Goal: Task Accomplishment & Management: Manage account settings

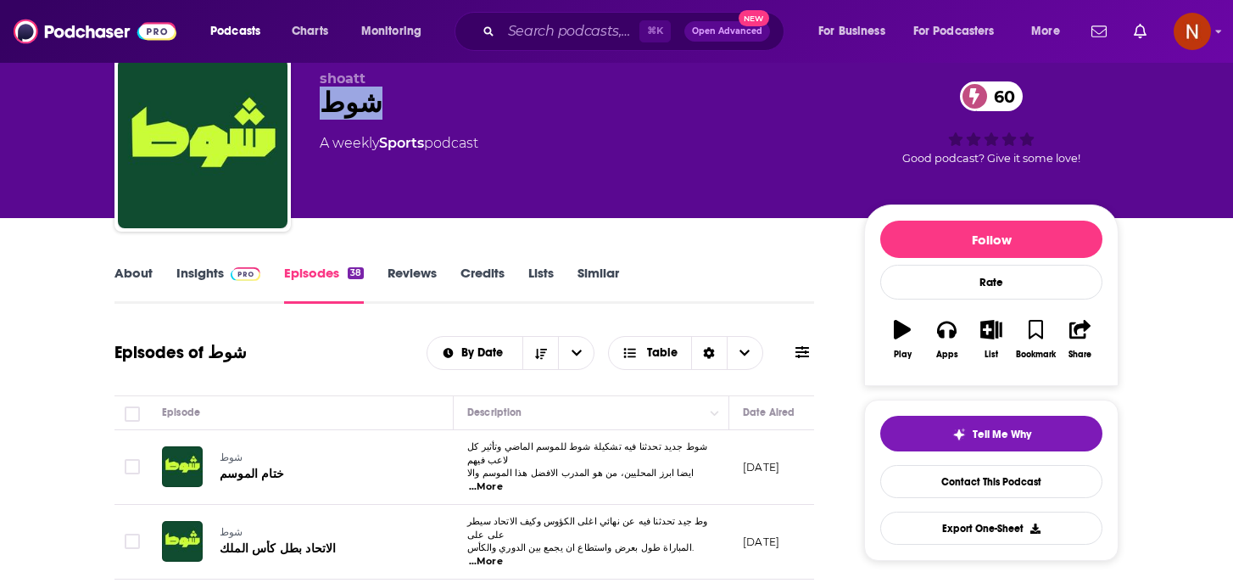
scroll to position [71, 0]
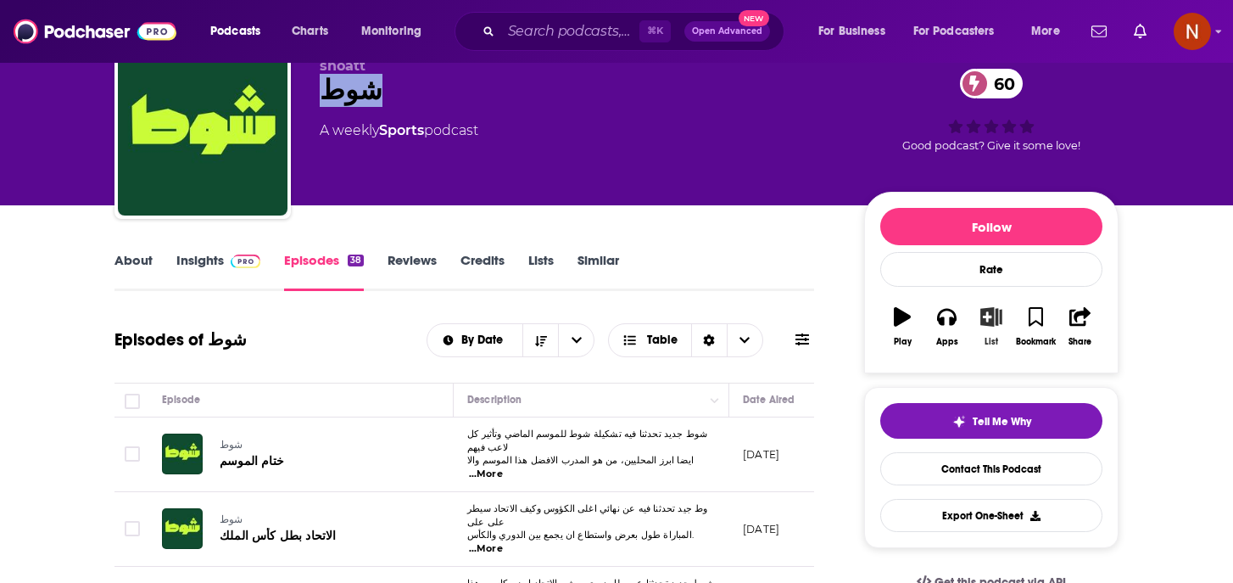
click at [1002, 327] on button "List" at bounding box center [991, 326] width 44 height 61
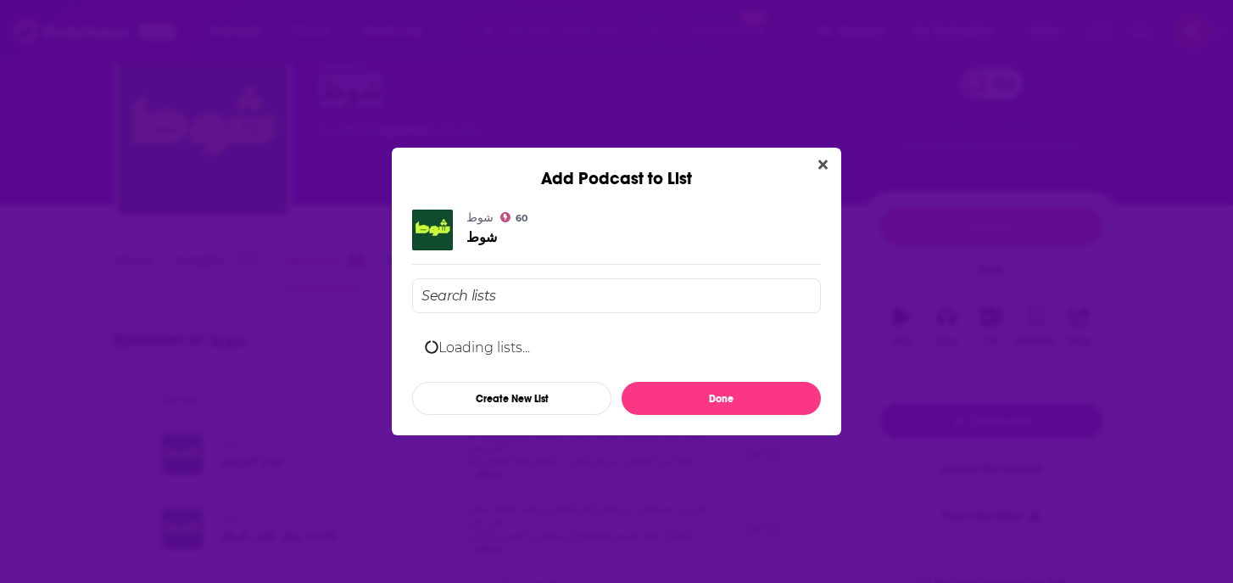
scroll to position [0, 0]
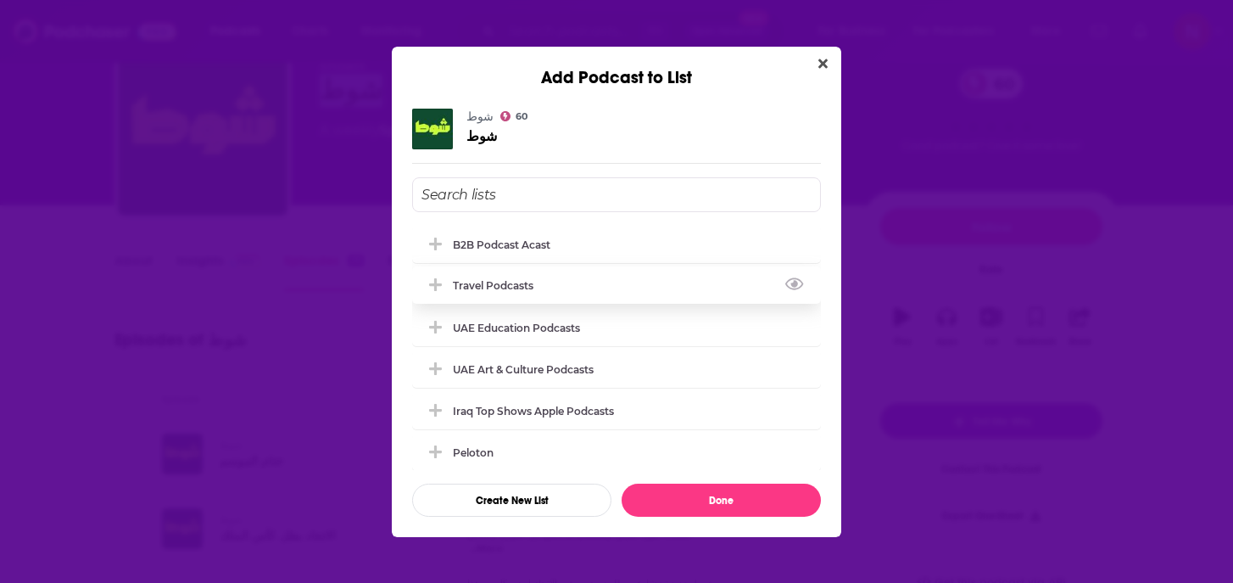
click at [507, 290] on div "Travel Podcasts" at bounding box center [498, 285] width 91 height 13
click at [522, 285] on div "Travel Podcasts" at bounding box center [498, 285] width 91 height 13
click at [611, 170] on div "شوط 60 شوط B2B podcast Acast Travel Podcasts UAE Education Podcasts UAE Art & C…" at bounding box center [616, 313] width 409 height 408
click at [599, 182] on input "Add Podcast To List" at bounding box center [616, 194] width 409 height 35
type input "Sports podcasts KSA"
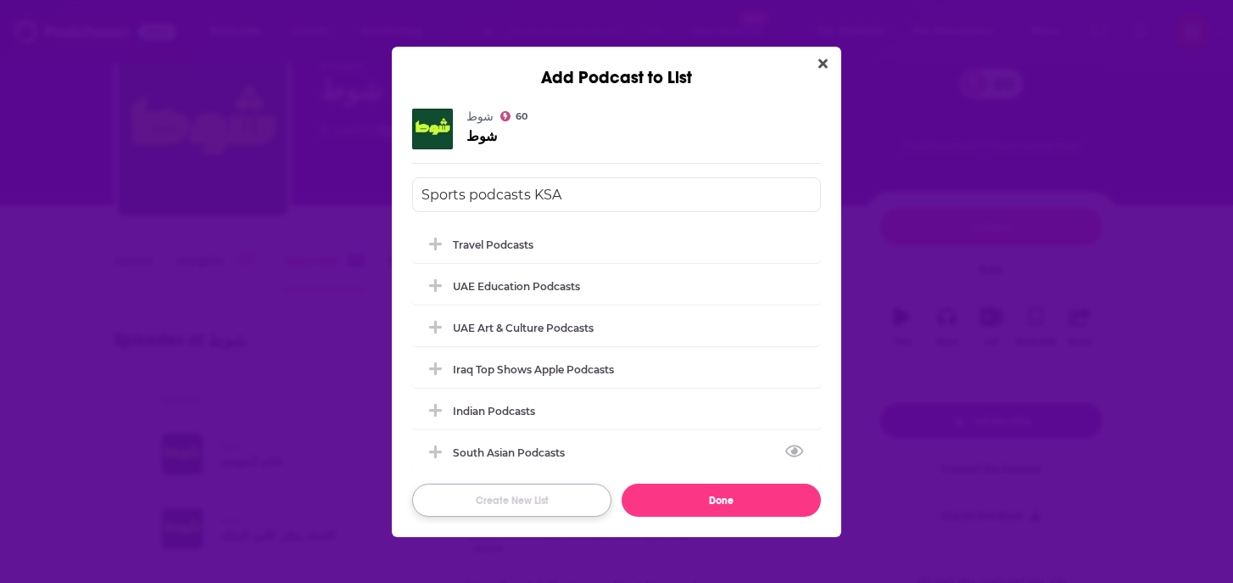
click at [571, 490] on button "Create New List" at bounding box center [511, 499] width 199 height 33
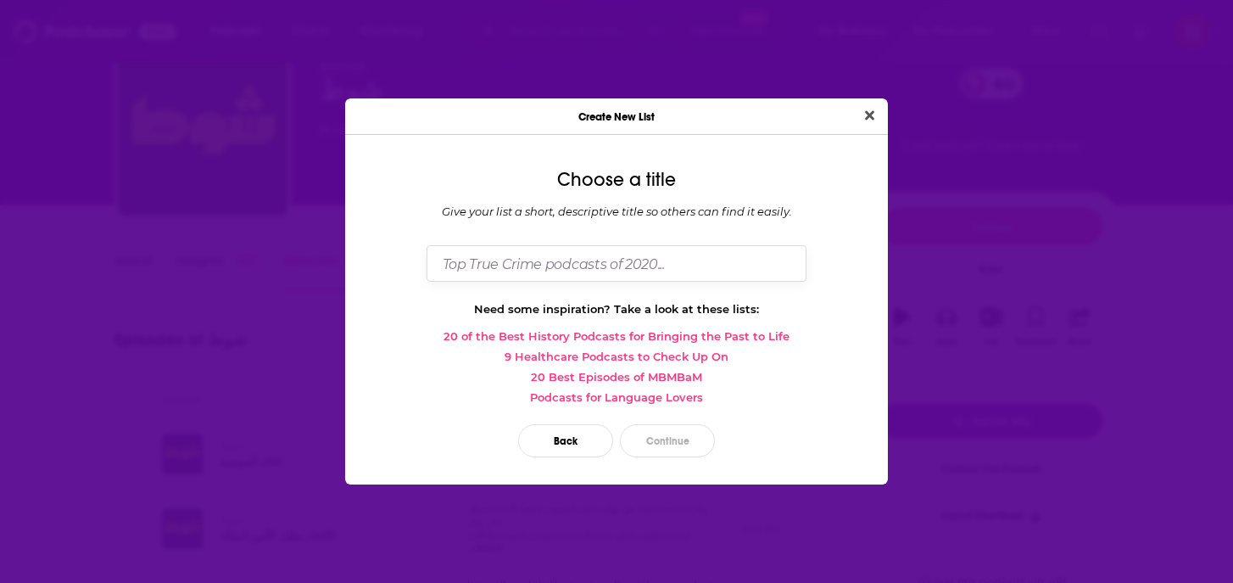
click at [689, 278] on input "Dialog" at bounding box center [617, 263] width 380 height 36
type input "Sports Podcasts KSA"
click at [684, 451] on button "Continue" at bounding box center [667, 440] width 95 height 33
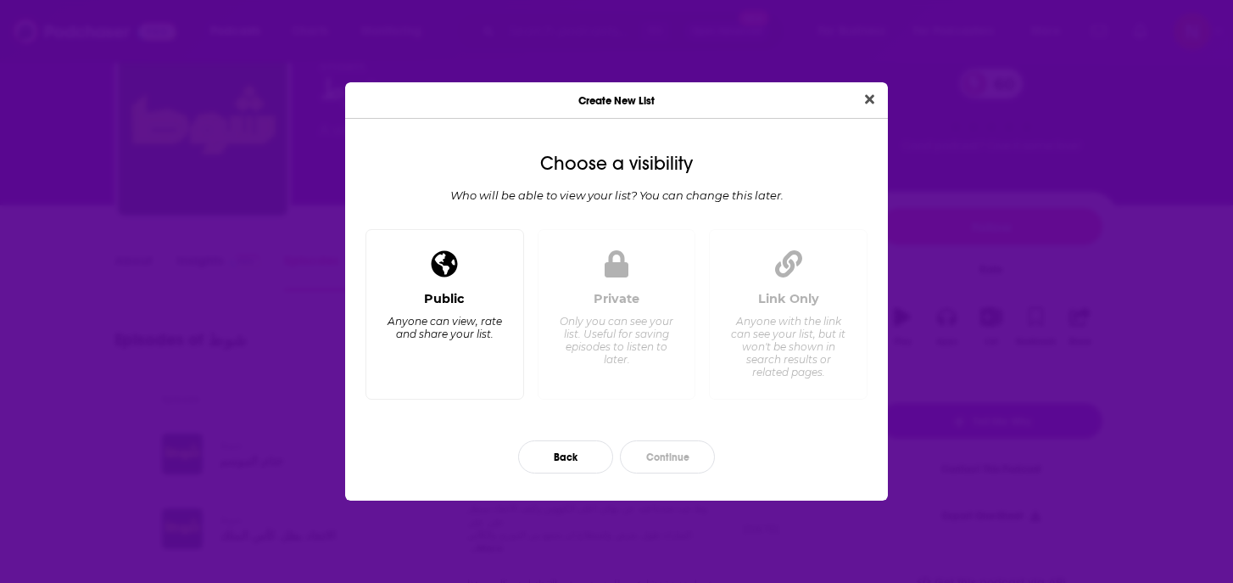
click at [469, 293] on div "Public Anyone can view, rate and share your list." at bounding box center [445, 338] width 130 height 94
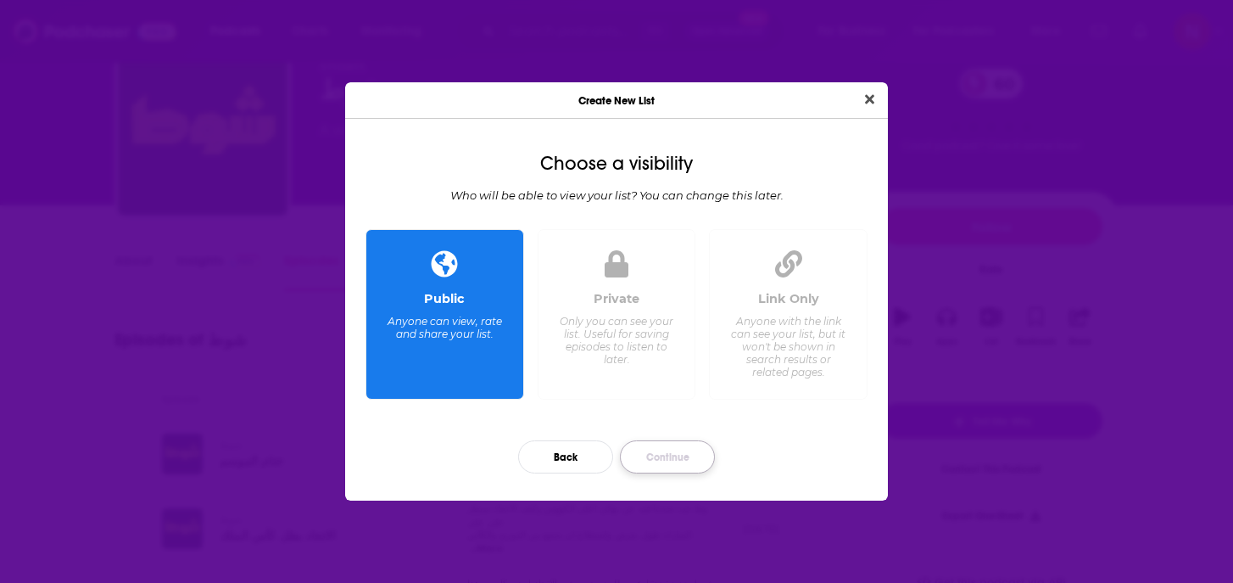
click at [641, 448] on button "Continue" at bounding box center [667, 456] width 95 height 33
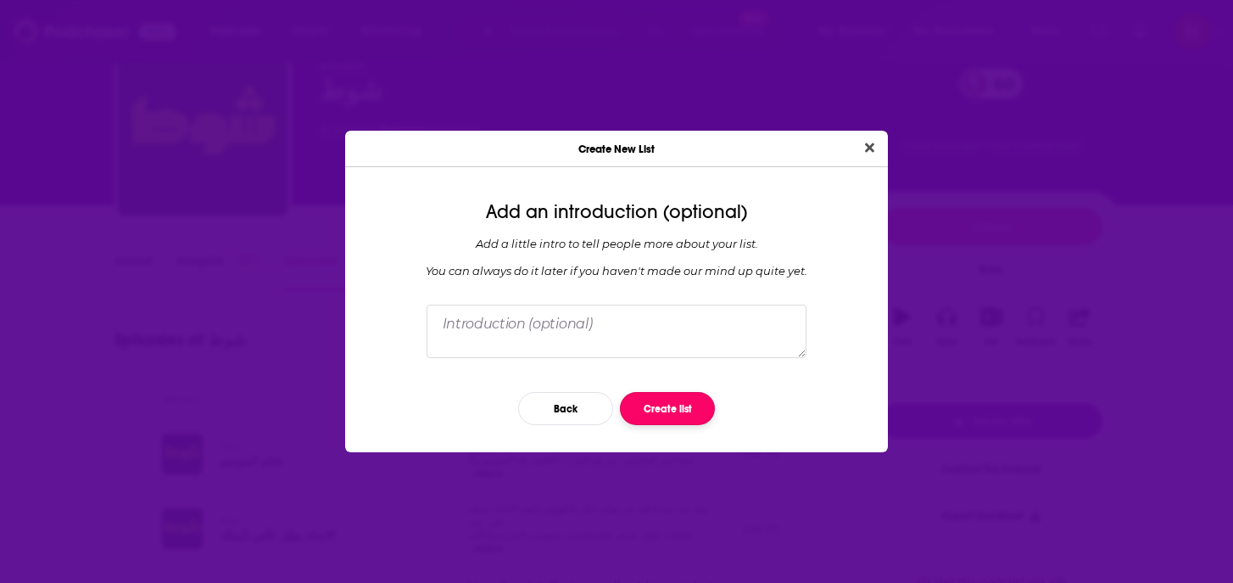
click at [664, 404] on button "Create list" at bounding box center [667, 408] width 95 height 33
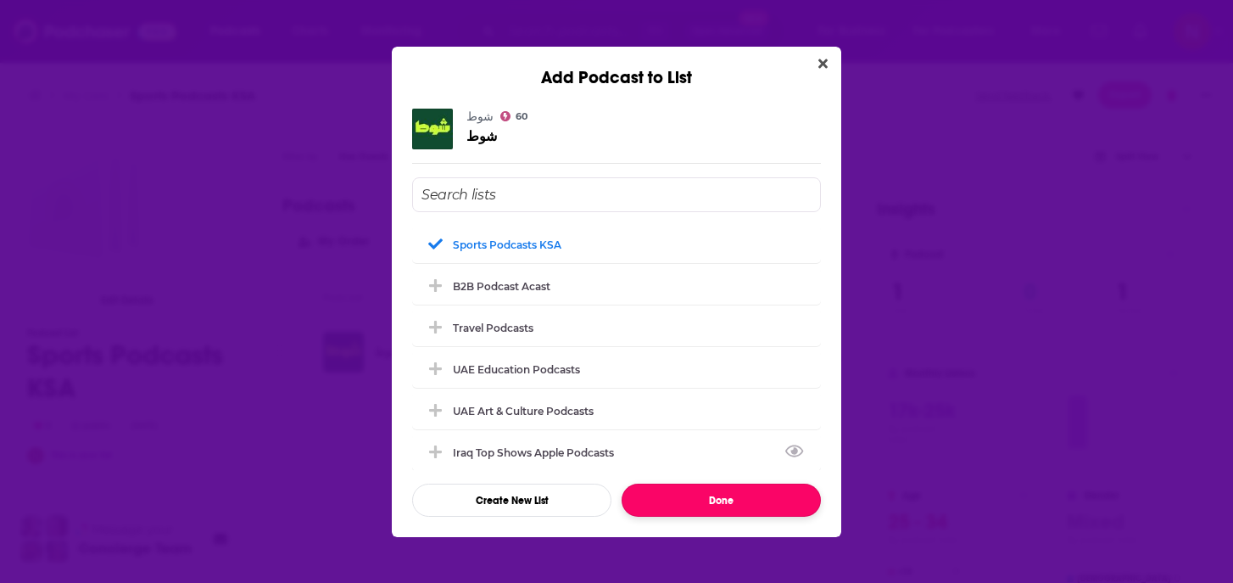
click at [695, 500] on button "Done" at bounding box center [721, 499] width 199 height 33
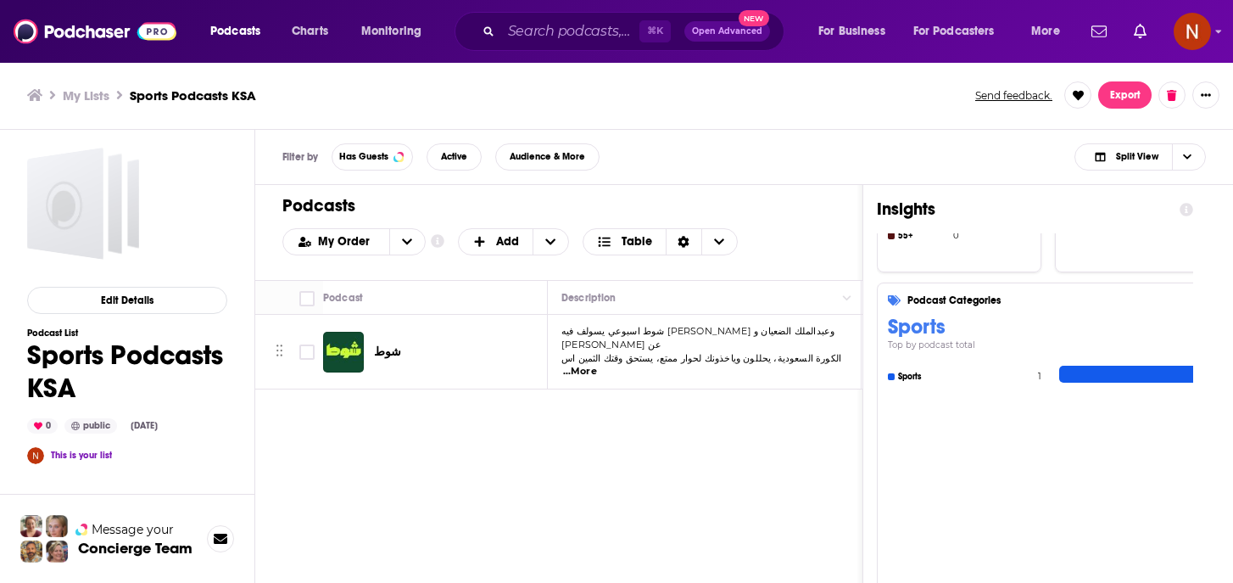
scroll to position [444, 0]
click at [319, 27] on span "Charts" at bounding box center [310, 32] width 36 height 24
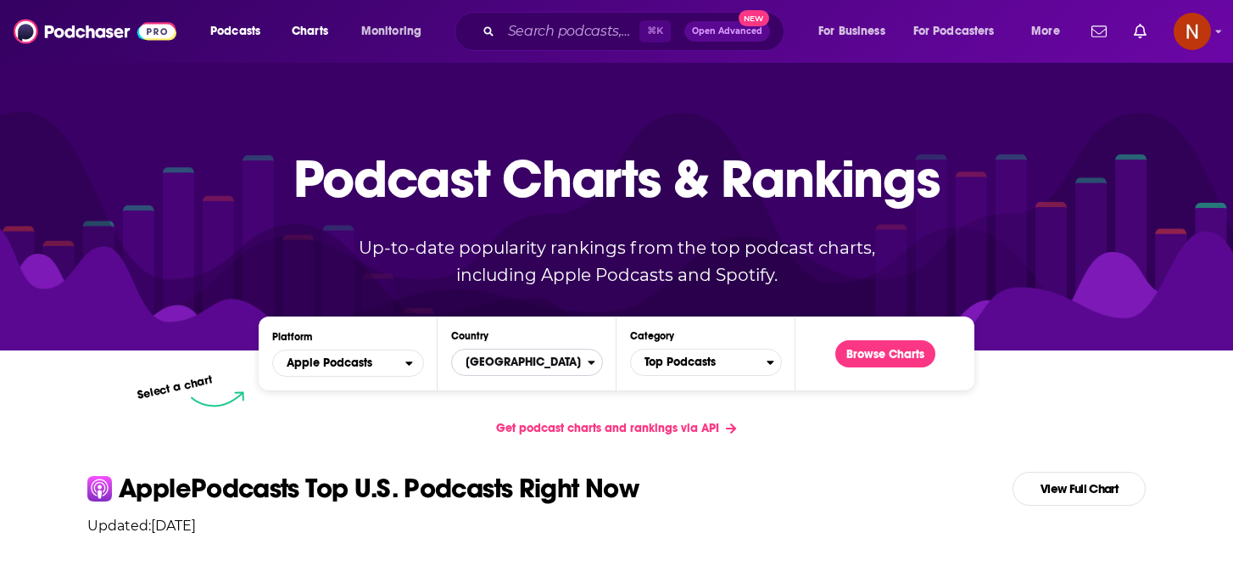
click at [519, 359] on span "United States" at bounding box center [520, 362] width 136 height 29
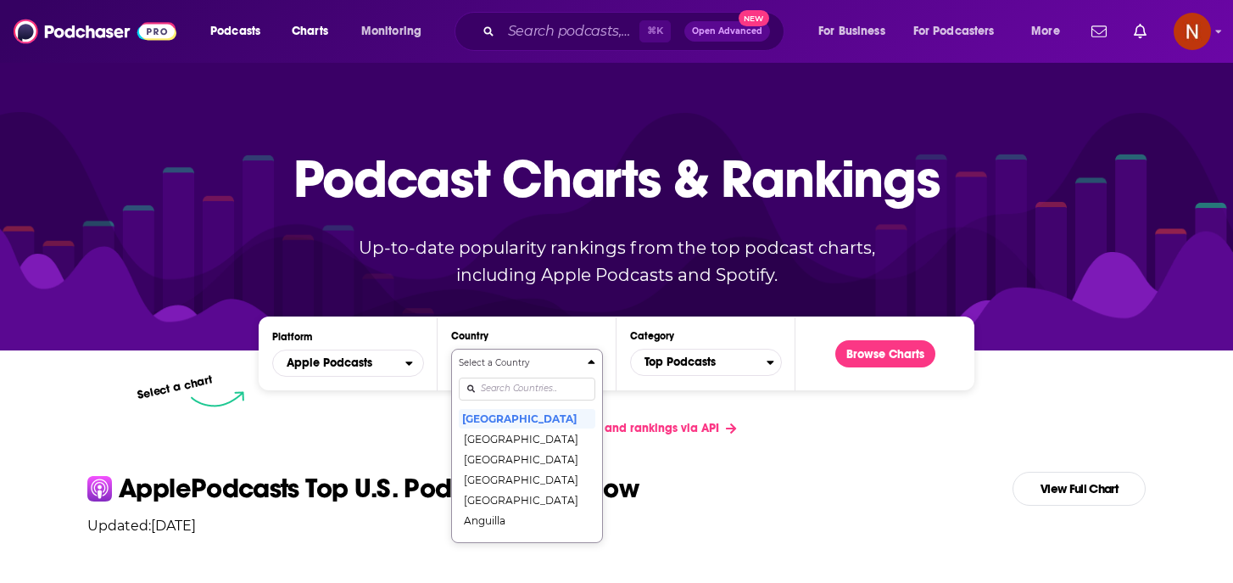
click at [516, 384] on div "Select a Country United States Afghanistan Albania Algeria Angola Anguilla Anti…" at bounding box center [527, 445] width 137 height 179
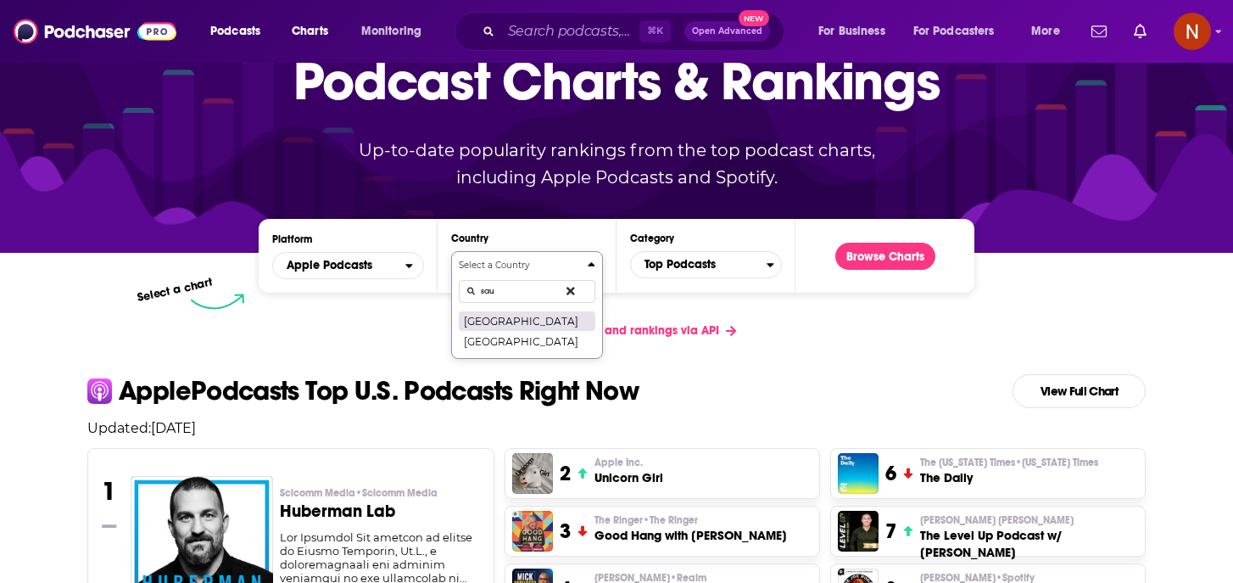
type input "sau"
click at [589, 315] on button "Saudi Arabia" at bounding box center [527, 320] width 137 height 20
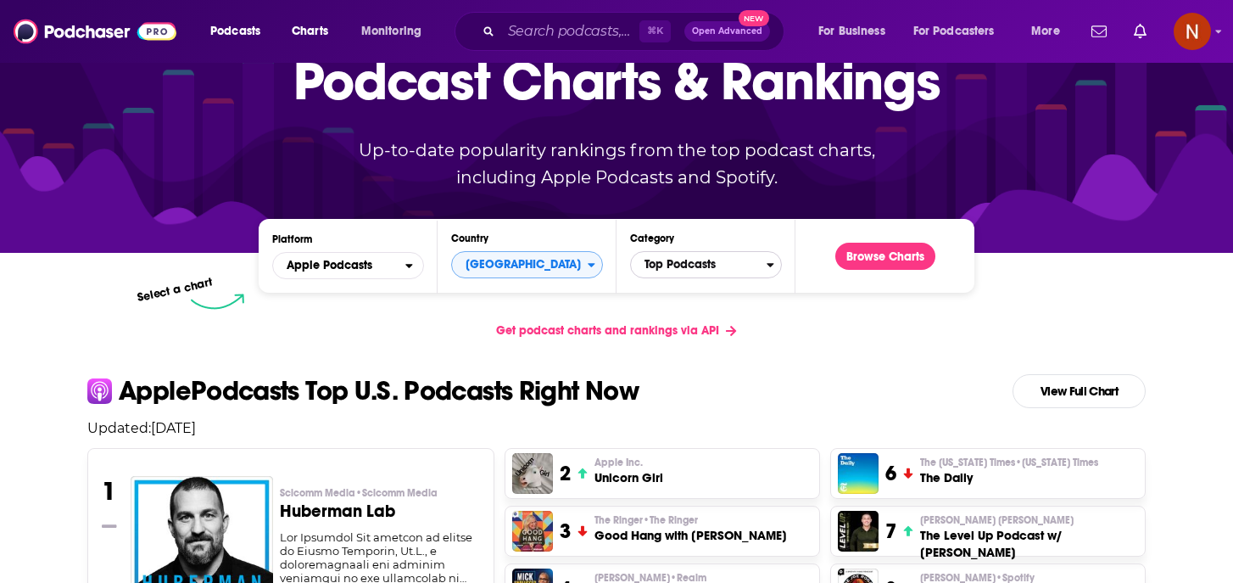
click at [679, 256] on span "Top Podcasts" at bounding box center [699, 264] width 136 height 29
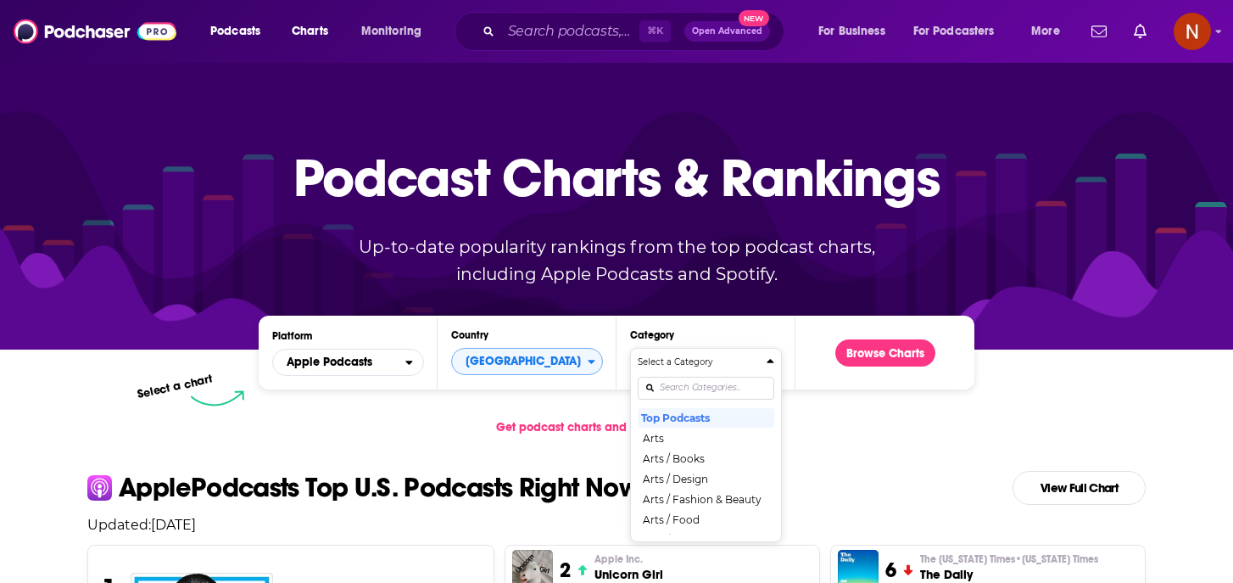
scroll to position [0, 0]
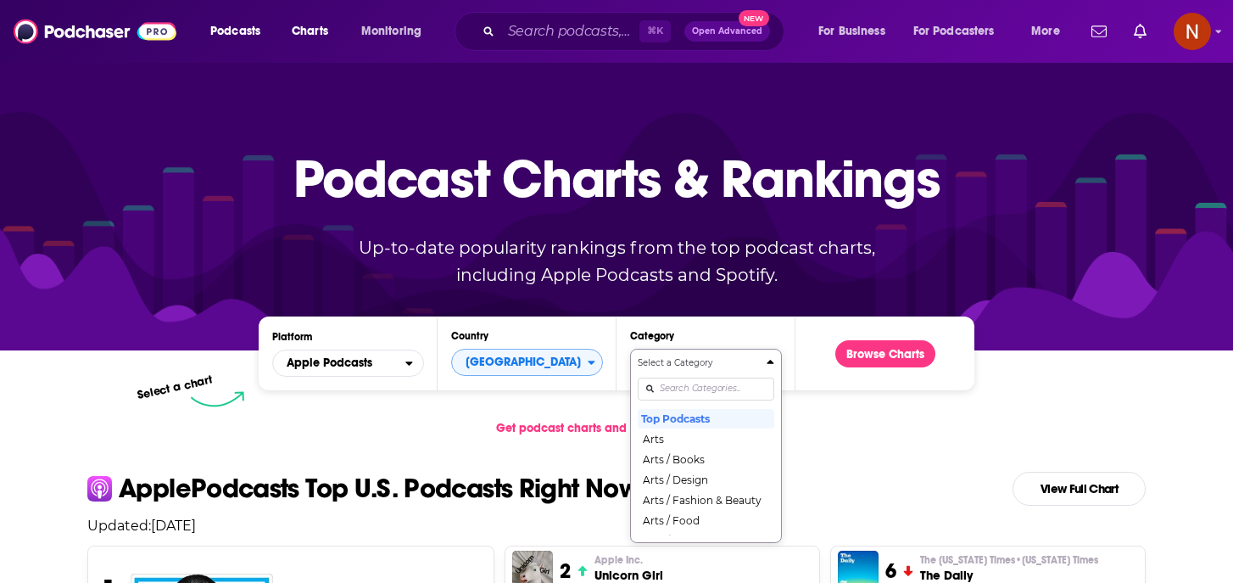
click at [678, 386] on div "Select a Category Top Podcasts Arts Arts / Books Arts / Design Arts / Fashion &…" at bounding box center [706, 445] width 137 height 179
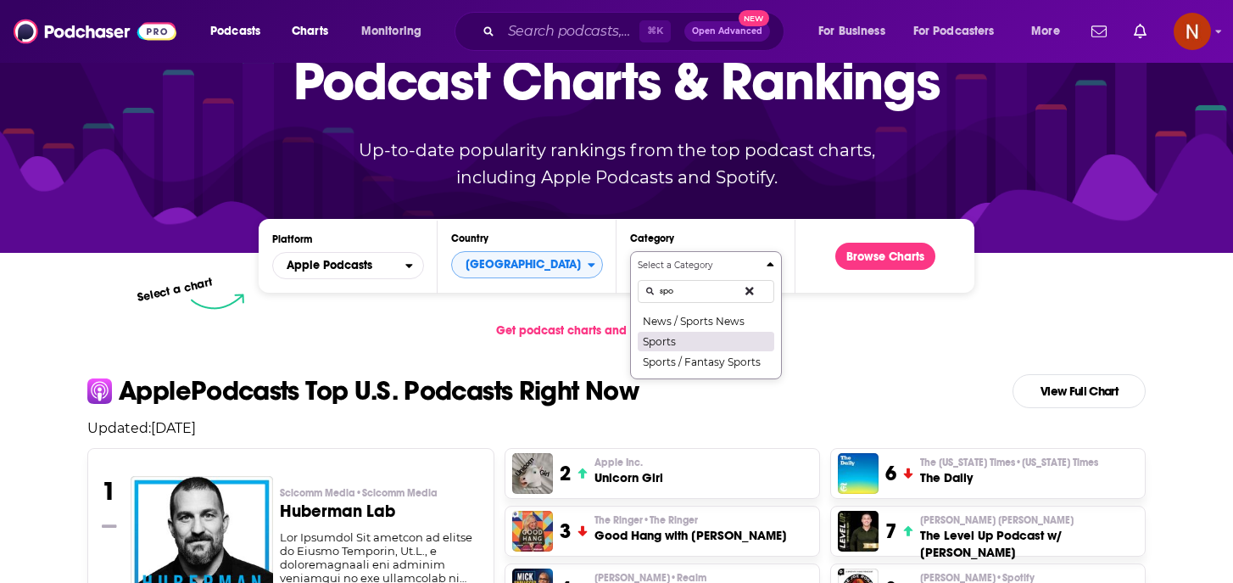
type input "spo"
click at [703, 333] on button "Sports" at bounding box center [706, 341] width 137 height 20
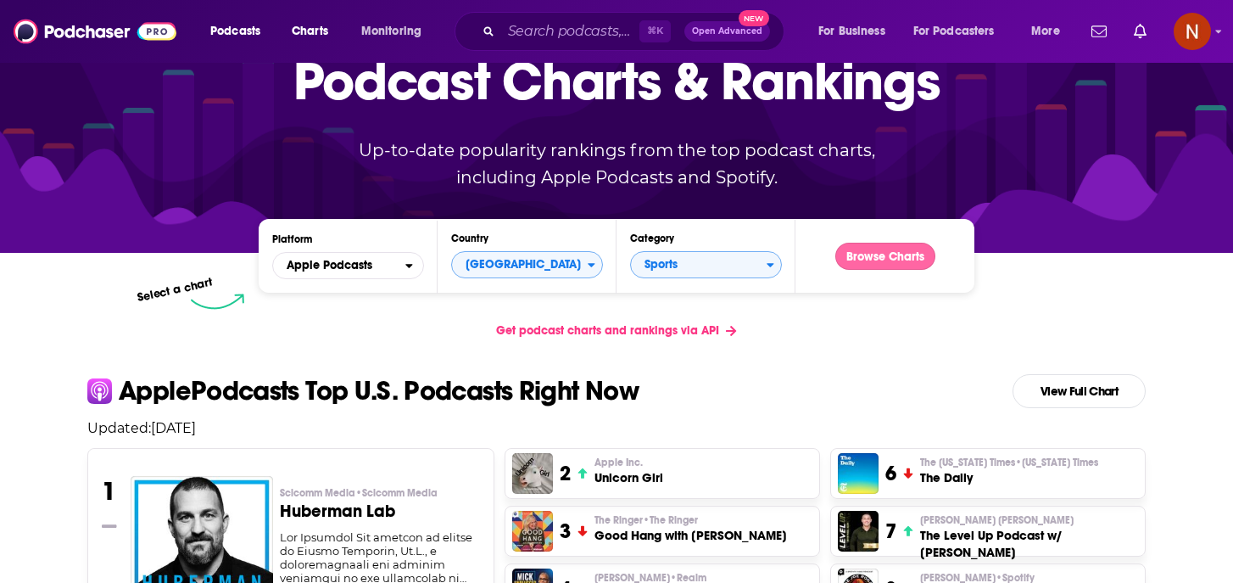
click at [873, 265] on button "Browse Charts" at bounding box center [885, 256] width 100 height 27
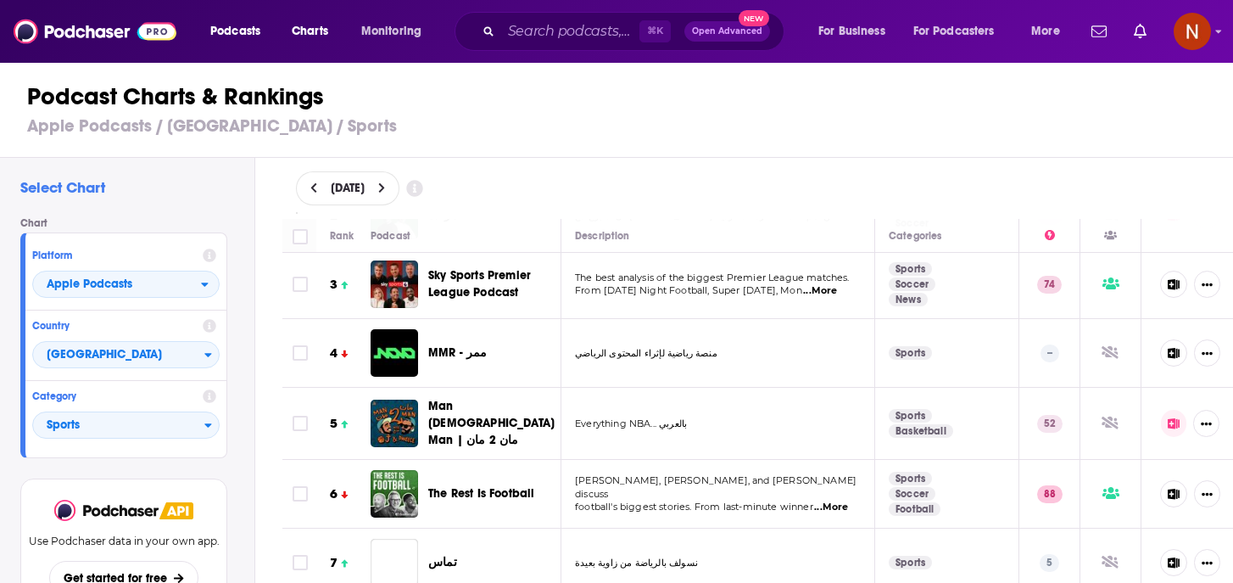
scroll to position [148, 0]
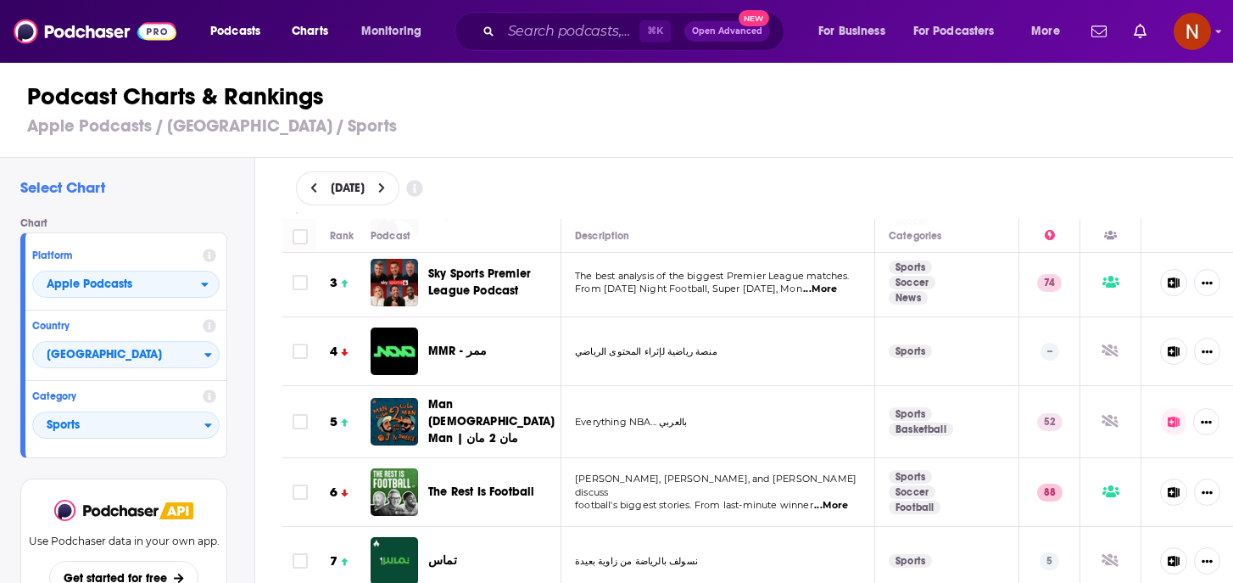
click at [667, 110] on h1 "Podcast Charts & Rankings" at bounding box center [623, 96] width 1193 height 31
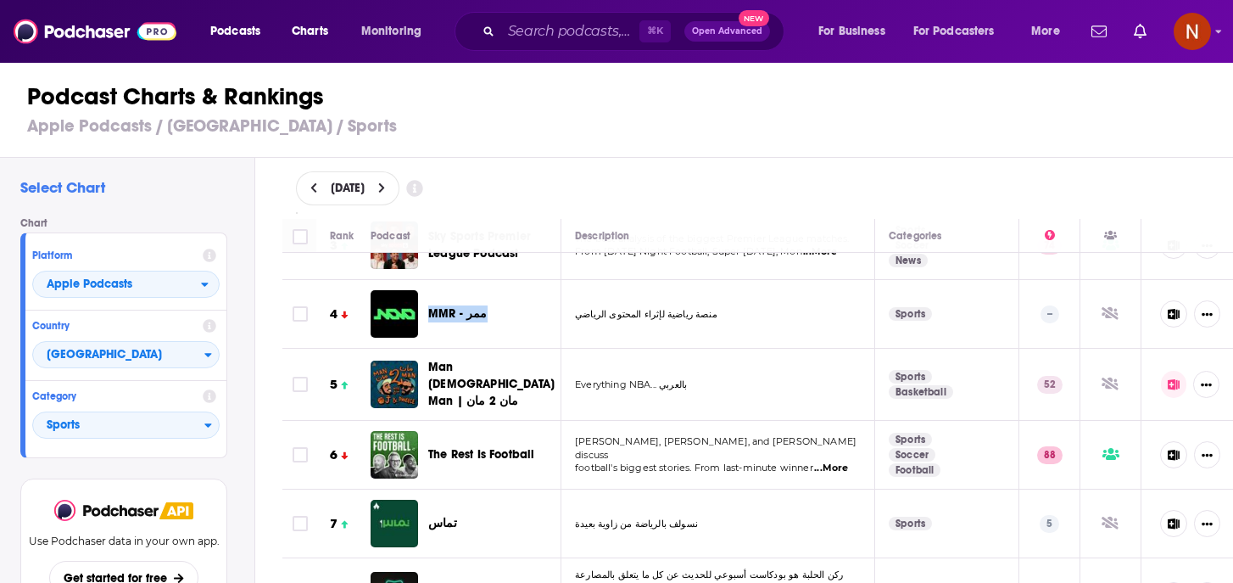
scroll to position [190, 0]
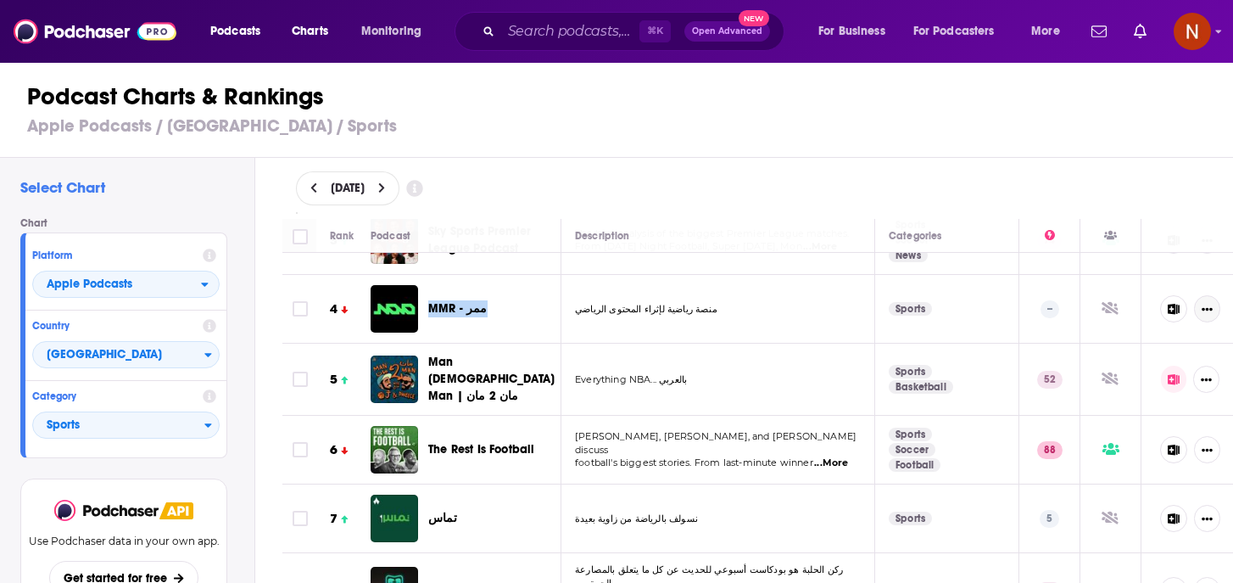
click at [1207, 305] on icon "Show More Button" at bounding box center [1207, 309] width 11 height 11
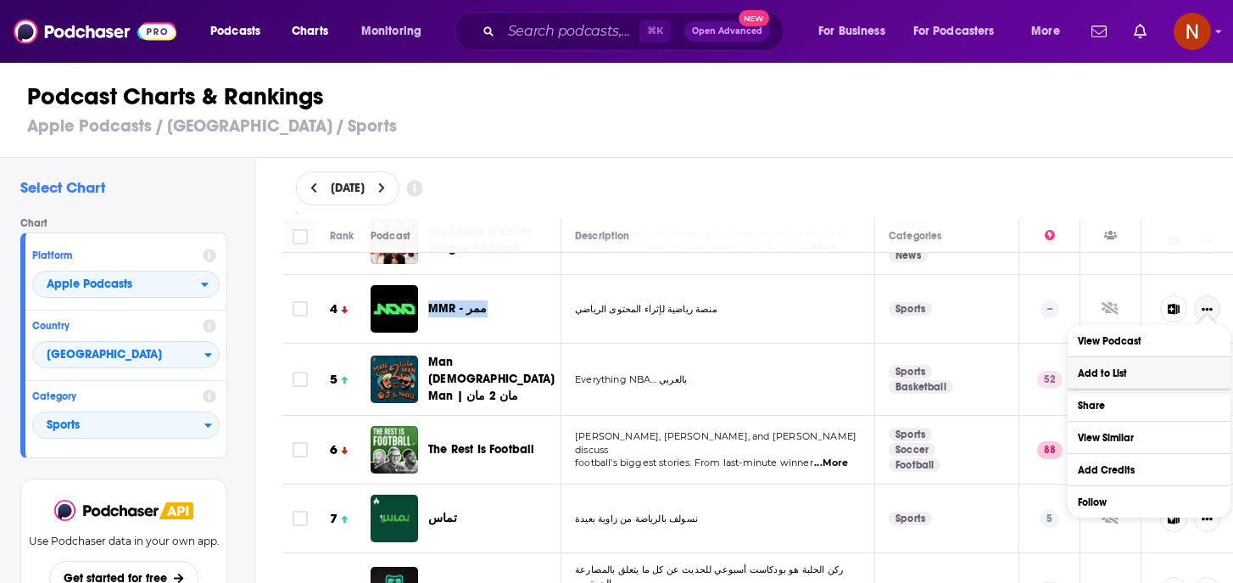
click at [1105, 371] on button "Add to List" at bounding box center [1149, 372] width 163 height 31
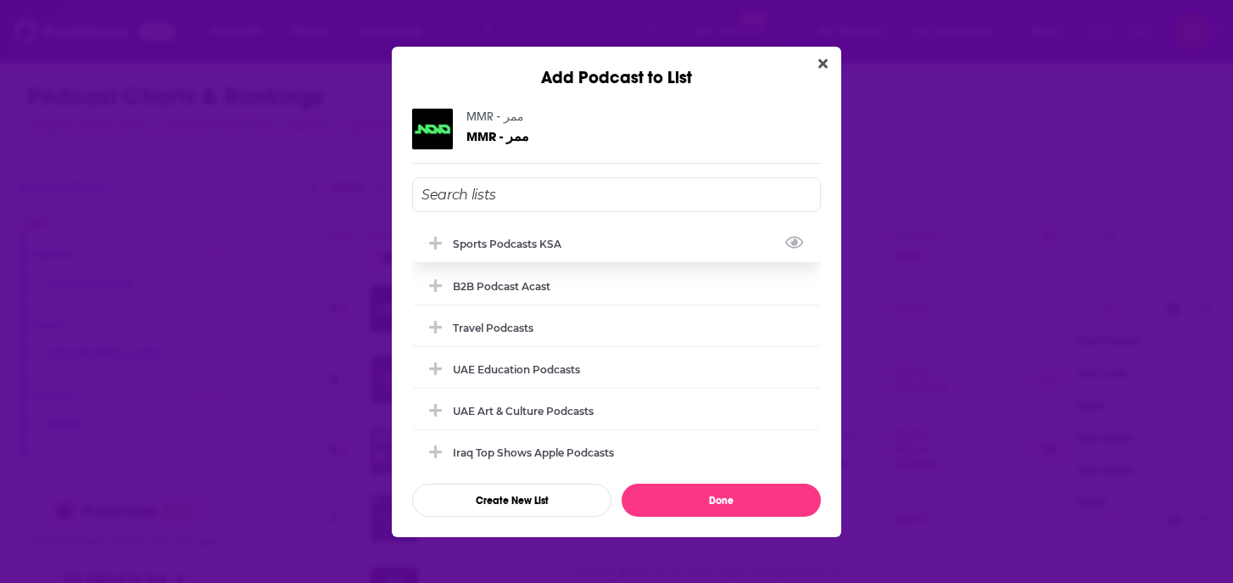
click at [626, 249] on div "Sports Podcasts KSA" at bounding box center [616, 243] width 409 height 37
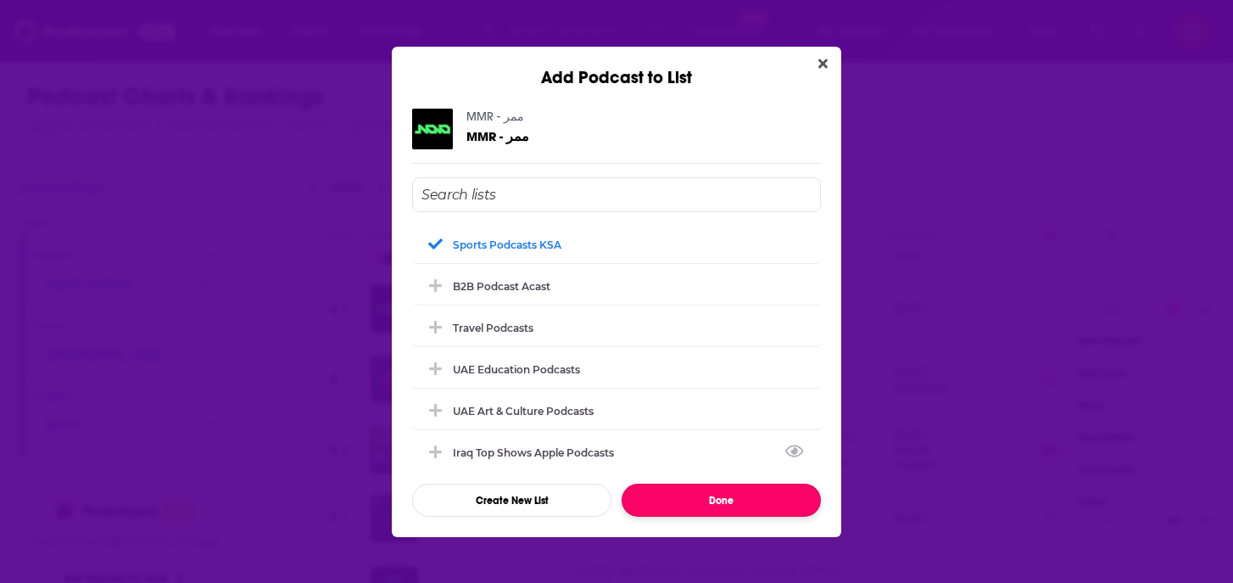
click at [670, 502] on button "Done" at bounding box center [721, 499] width 199 height 33
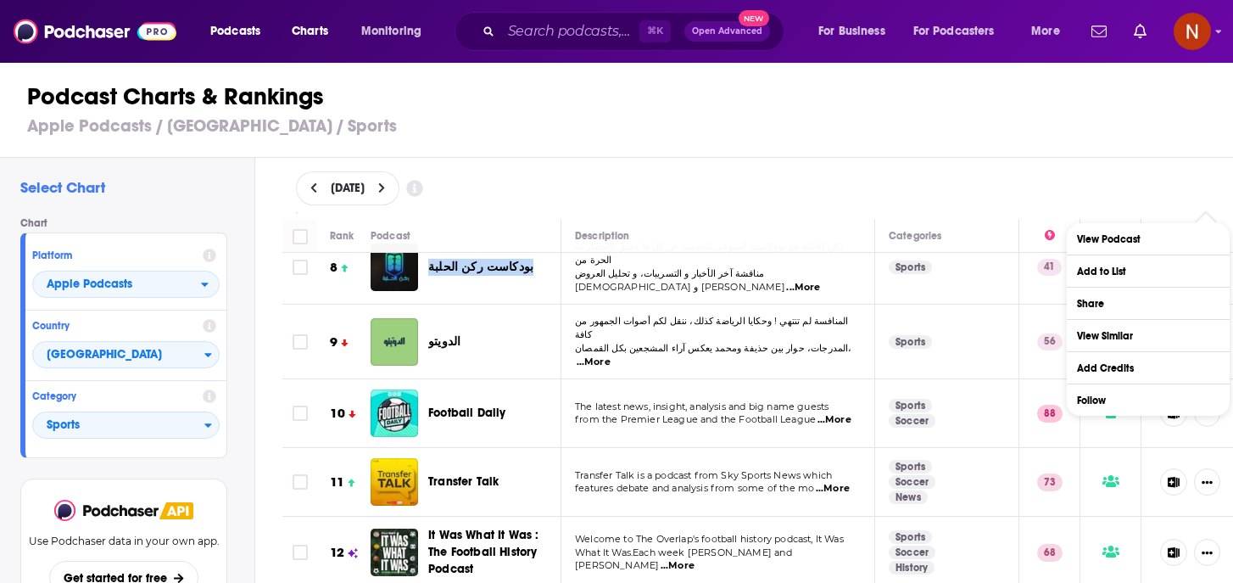
scroll to position [514, 0]
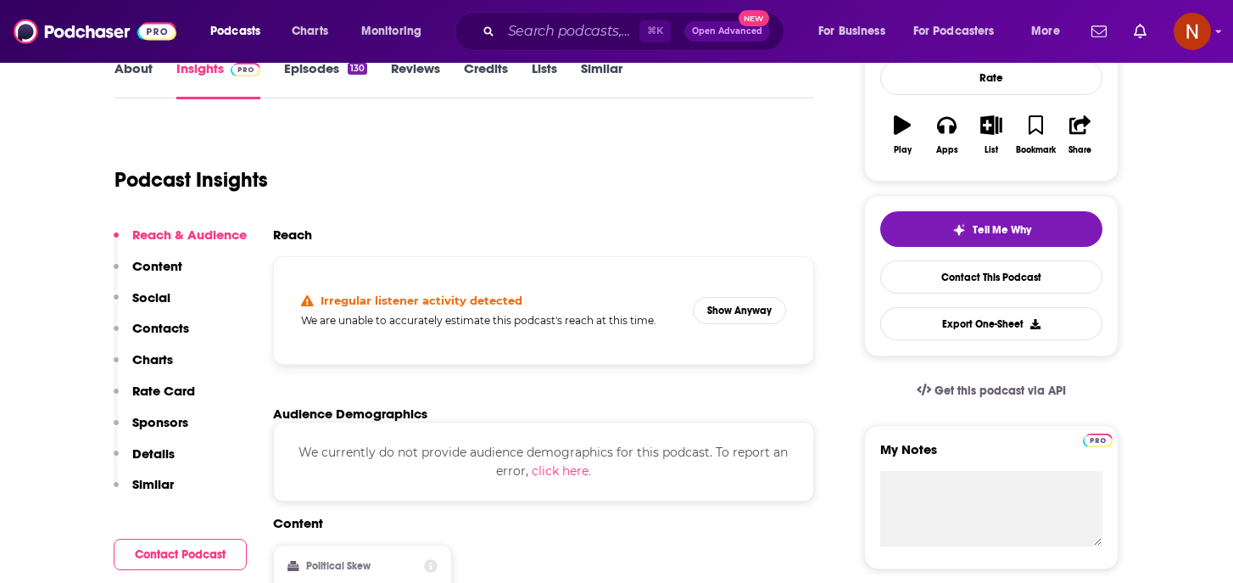
scroll to position [265, 0]
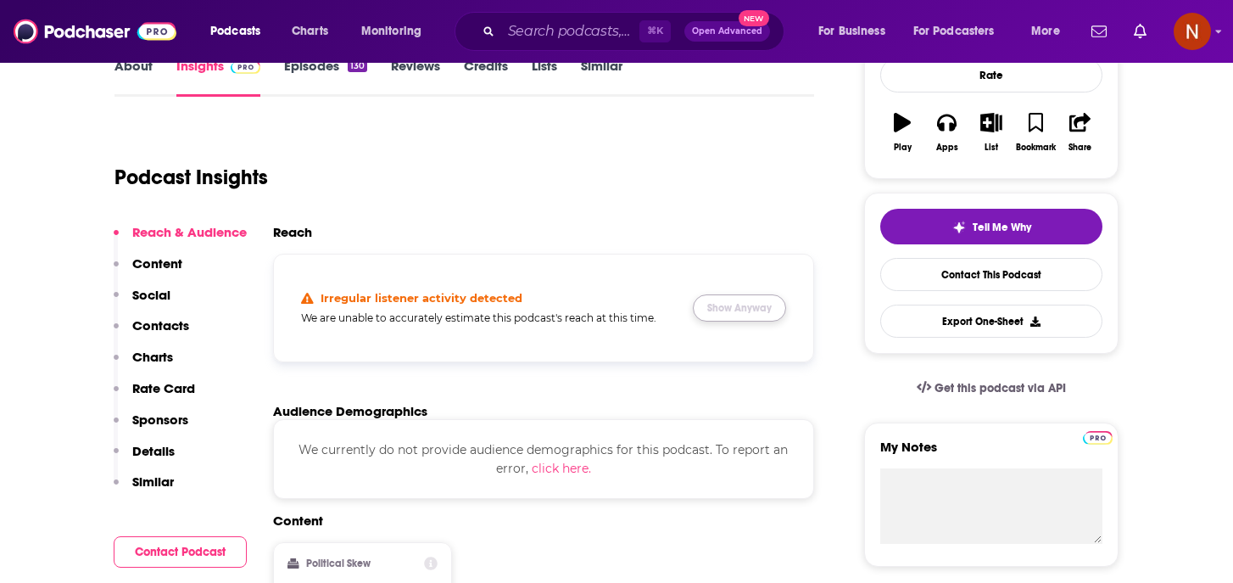
click at [723, 311] on button "Show Anyway" at bounding box center [739, 307] width 93 height 27
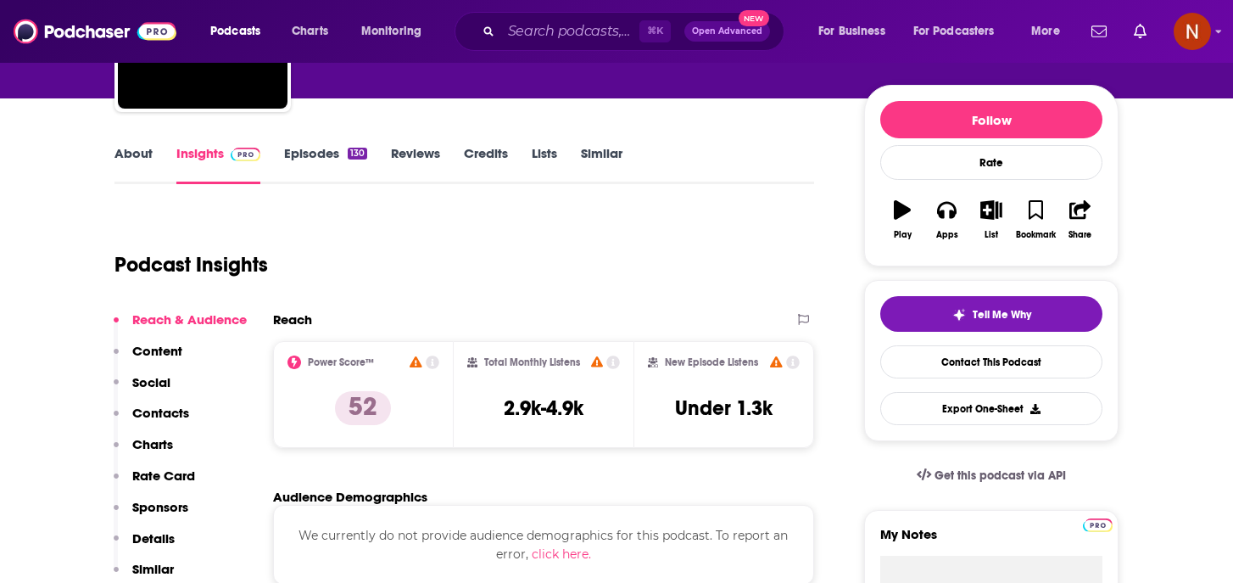
scroll to position [152, 0]
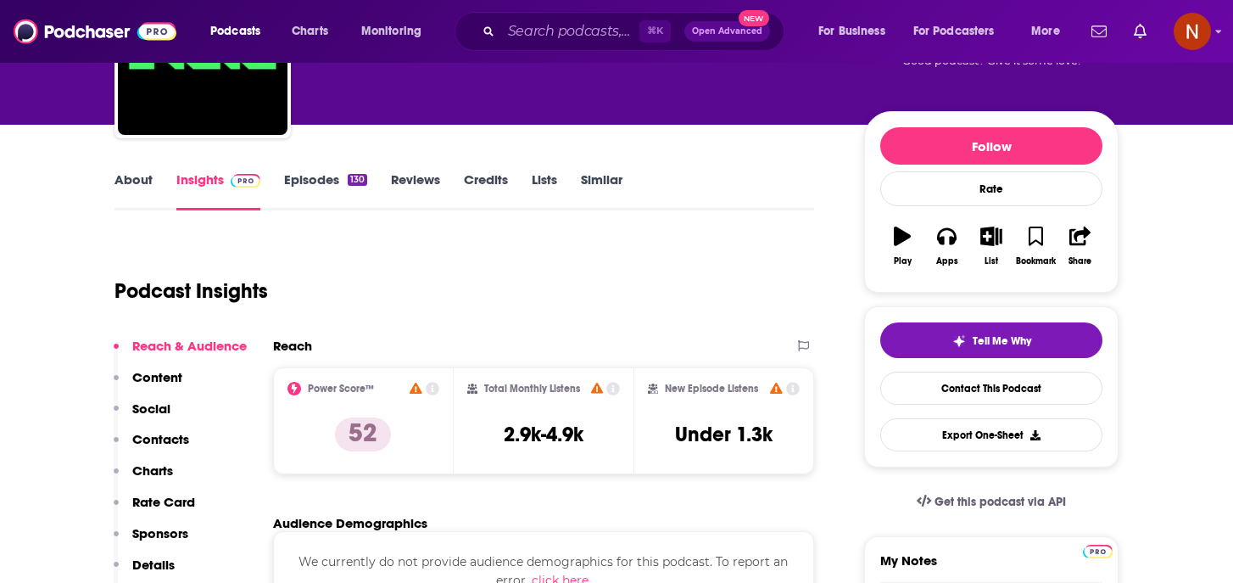
click at [328, 178] on link "Episodes 130" at bounding box center [325, 190] width 83 height 39
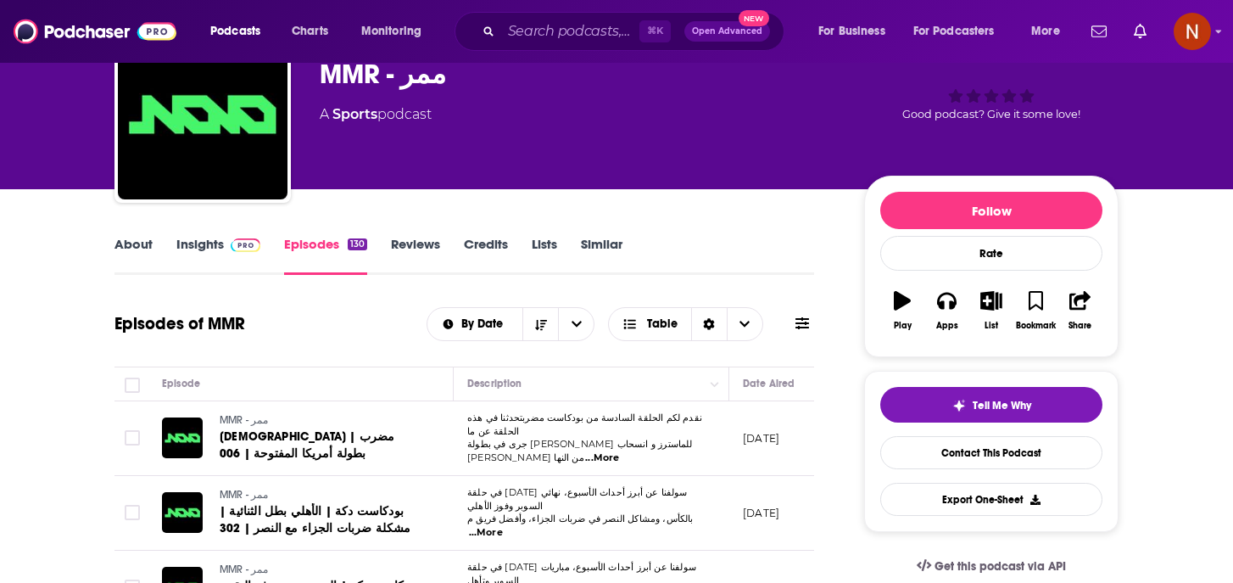
scroll to position [83, 0]
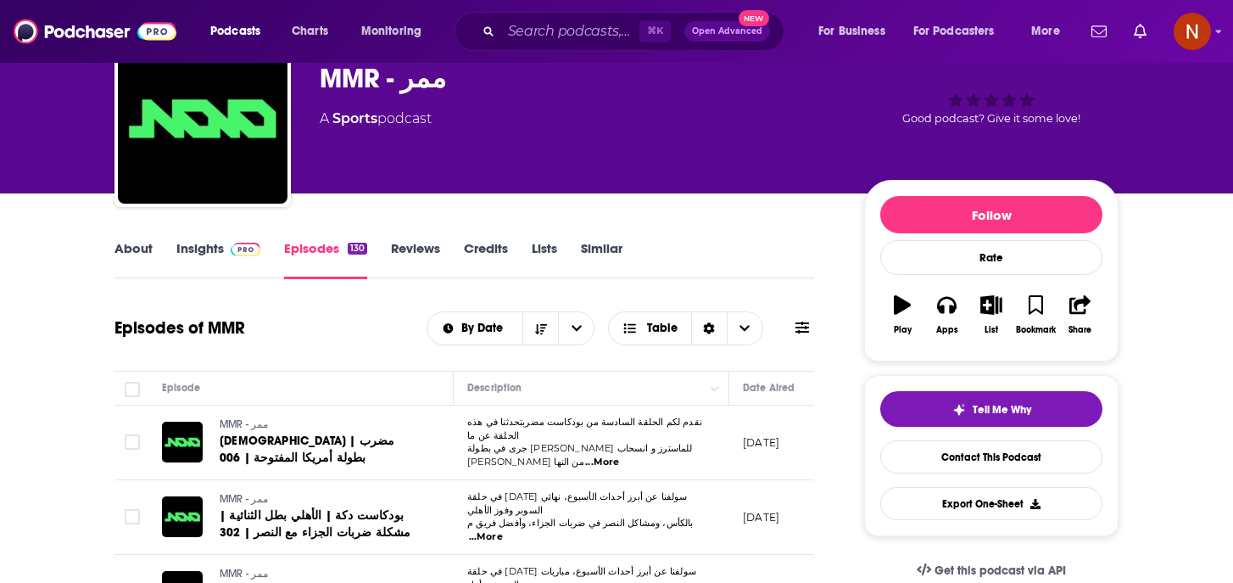
click at [195, 248] on link "Insights" at bounding box center [218, 259] width 84 height 39
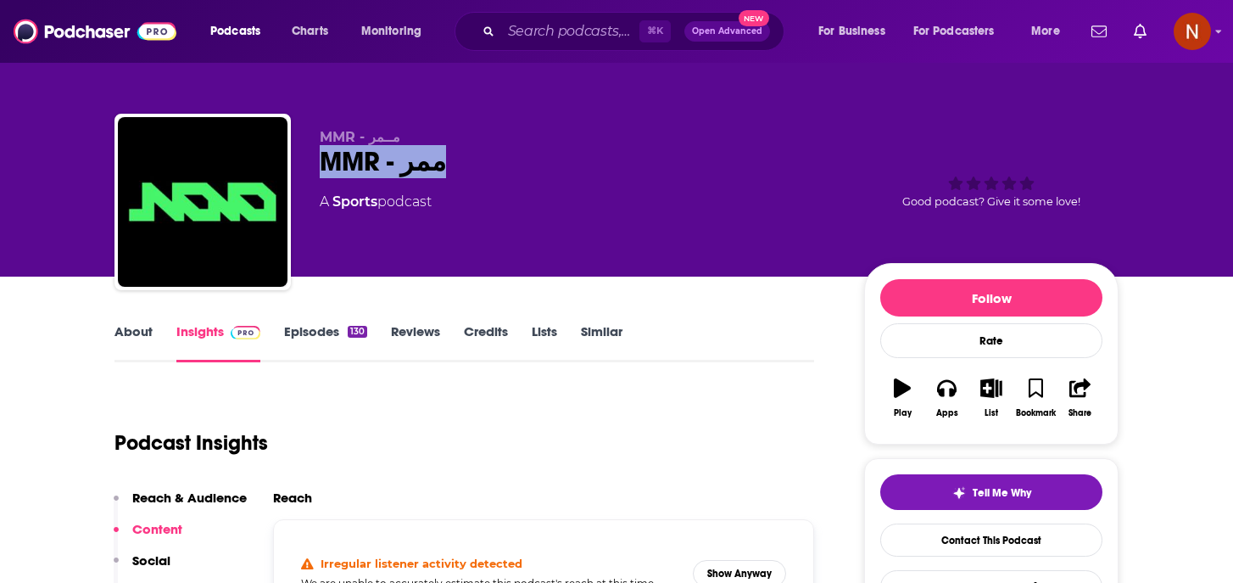
drag, startPoint x: 475, startPoint y: 187, endPoint x: 316, endPoint y: 161, distance: 160.6
click at [316, 161] on div "MMR - مــمر MMR - ممر A Sports podcast Good podcast? Give it some love!" at bounding box center [616, 205] width 1004 height 183
copy h2 "MMR - ممر"
click at [697, 563] on button "Show Anyway" at bounding box center [739, 573] width 93 height 27
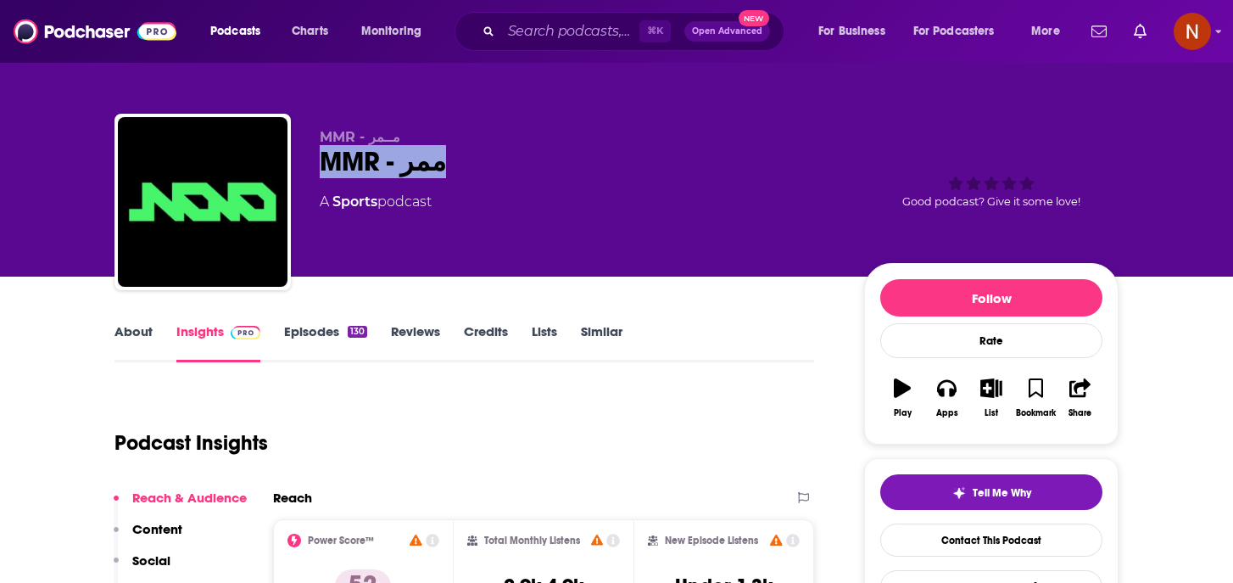
click at [126, 345] on link "About" at bounding box center [133, 342] width 38 height 39
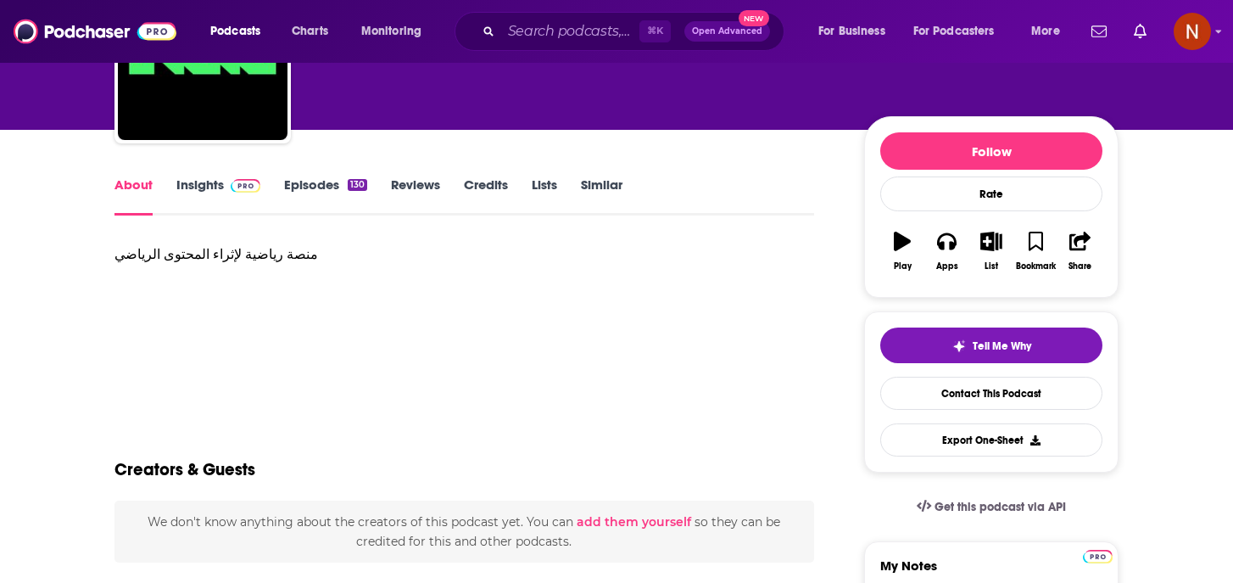
scroll to position [149, 0]
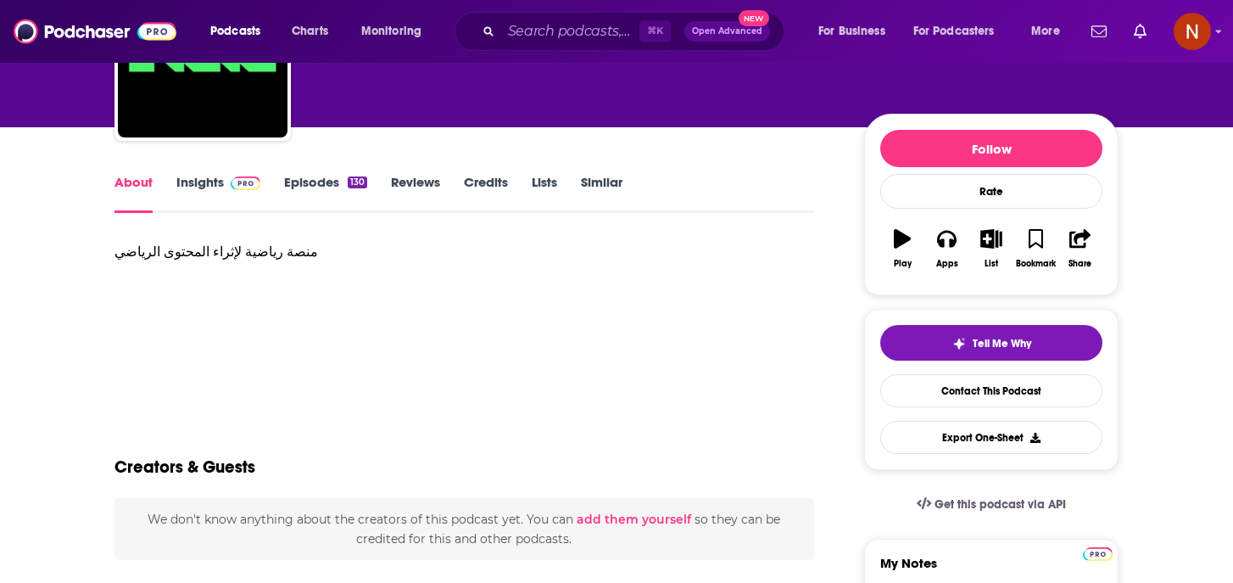
click at [272, 255] on div "منصة رياضية لإثراء المحتوى الرياضي" at bounding box center [464, 252] width 700 height 24
copy div "منصة رياضية لإثراء المحتوى الرياضي"
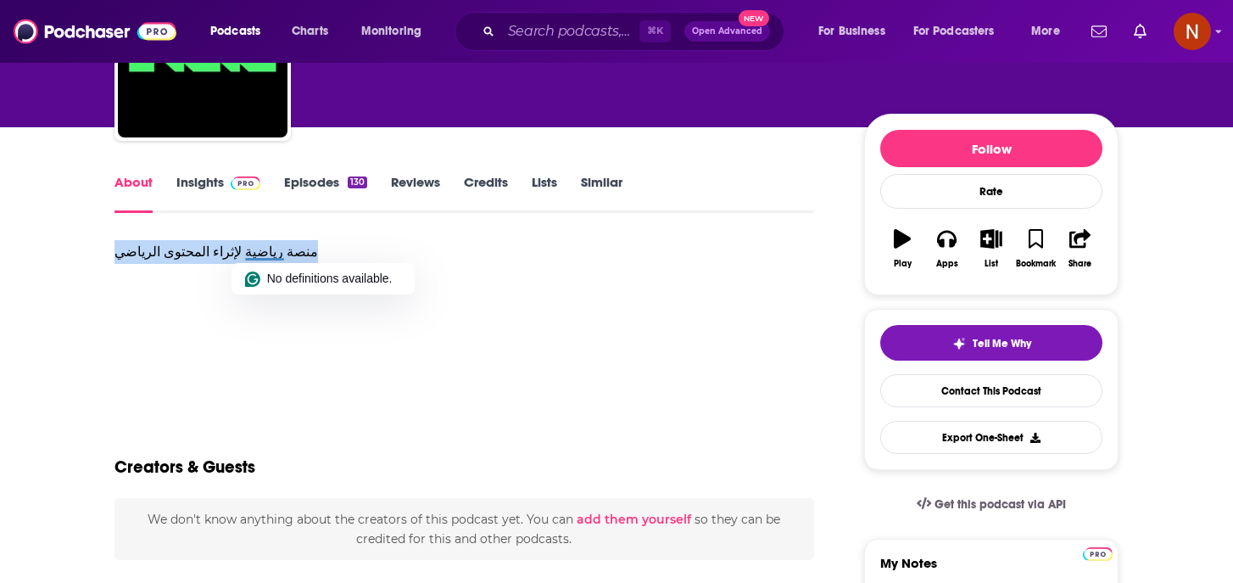
click at [215, 192] on link "Insights" at bounding box center [218, 193] width 84 height 39
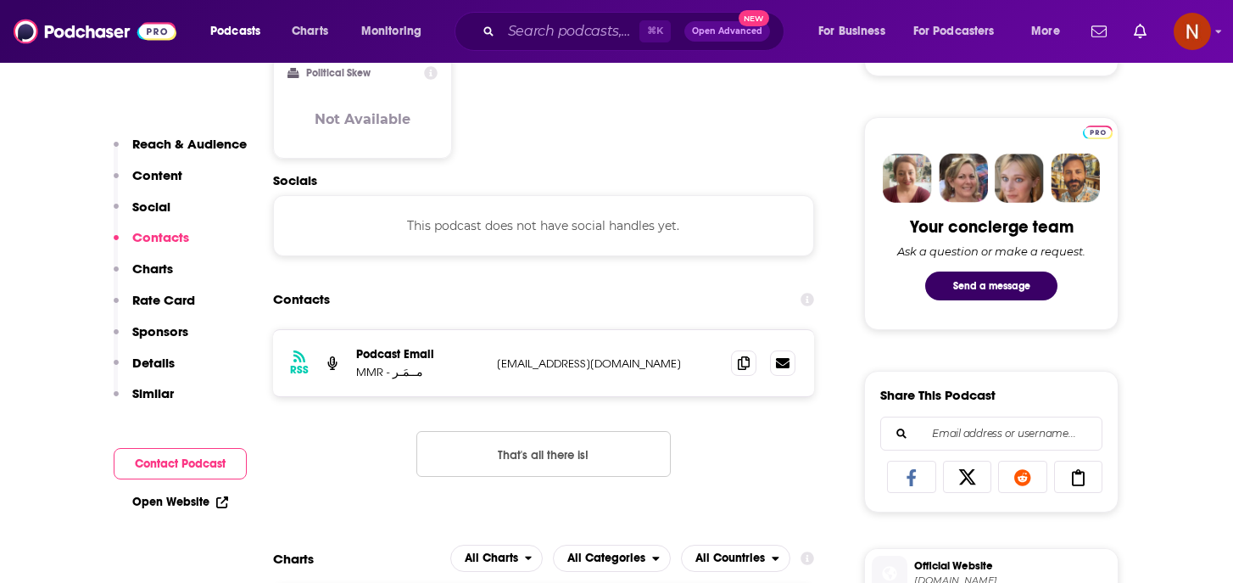
scroll to position [950, 0]
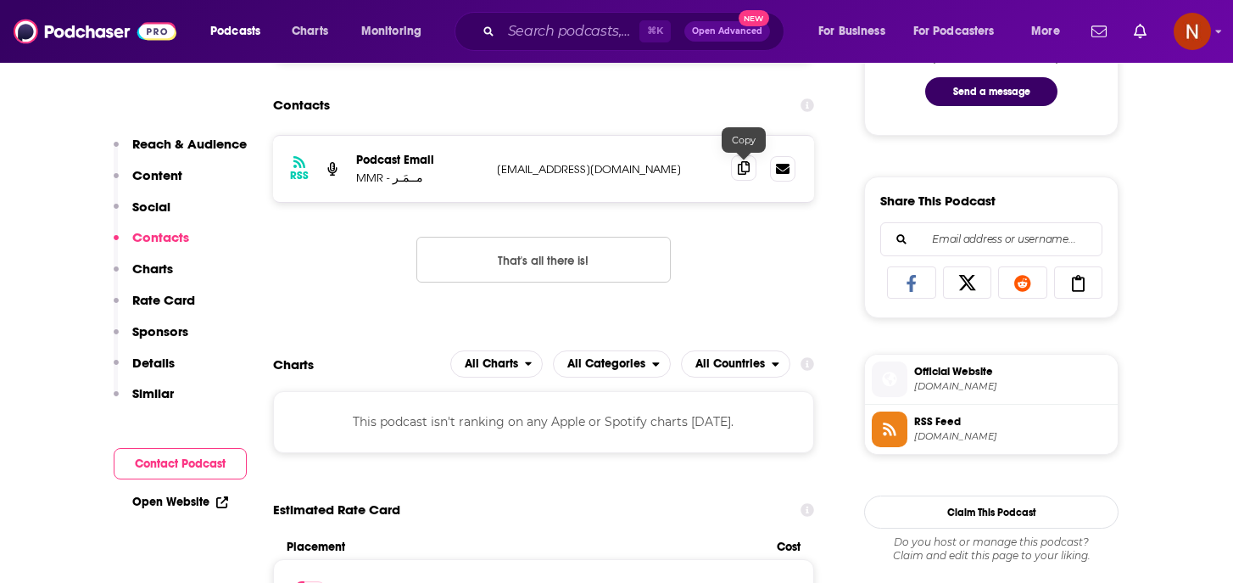
click at [741, 170] on icon at bounding box center [744, 168] width 12 height 14
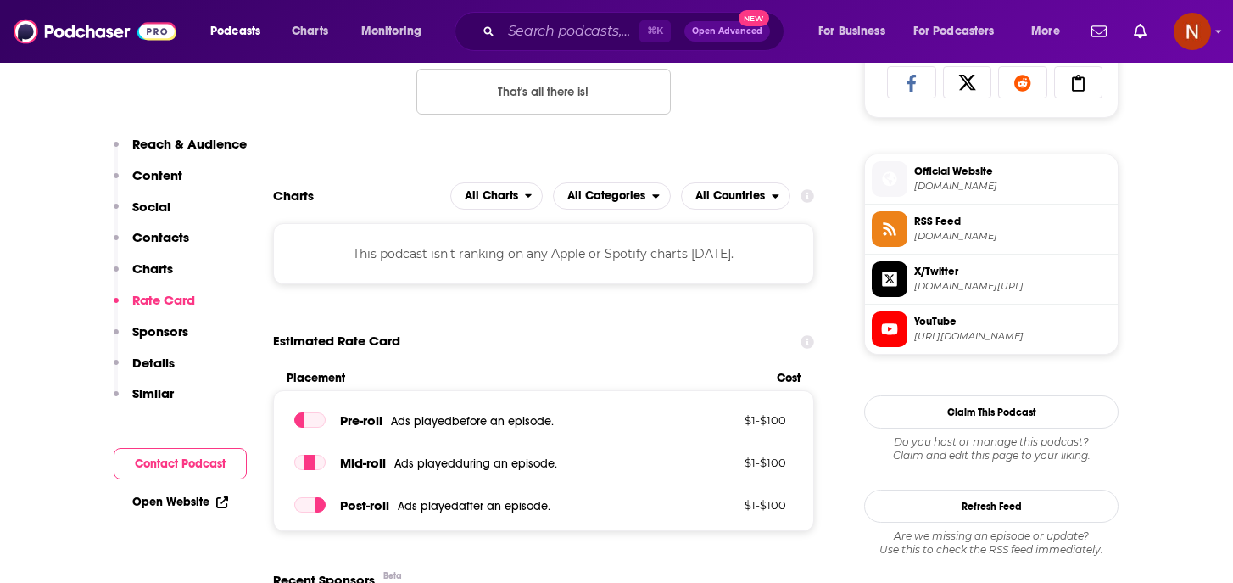
scroll to position [1179, 0]
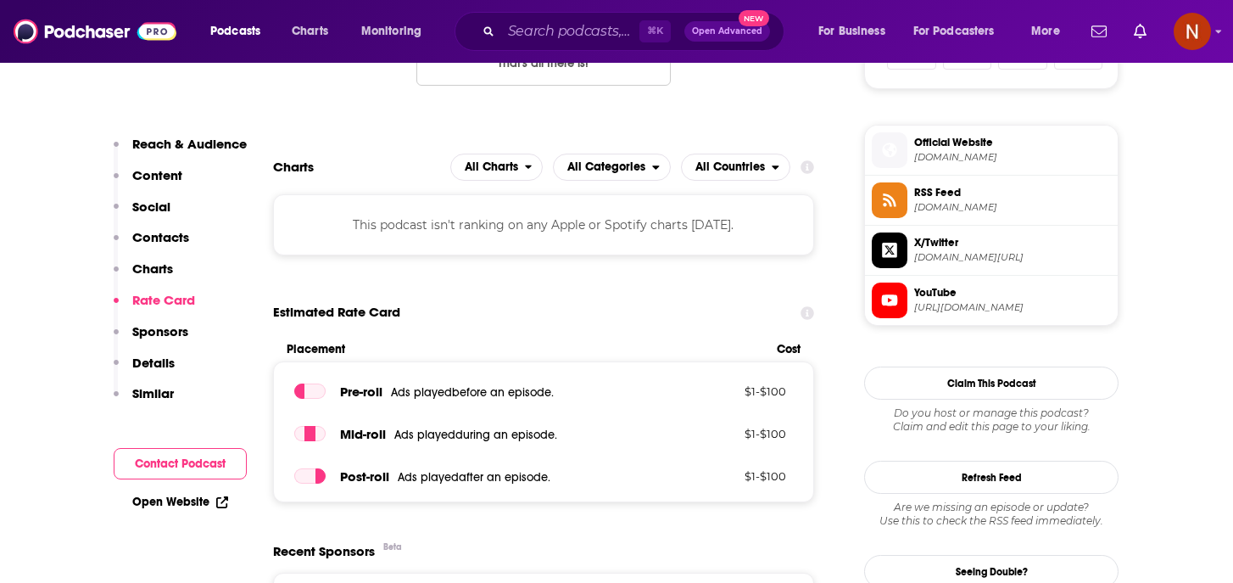
click at [1009, 309] on span "[URL][DOMAIN_NAME]" at bounding box center [1012, 307] width 197 height 13
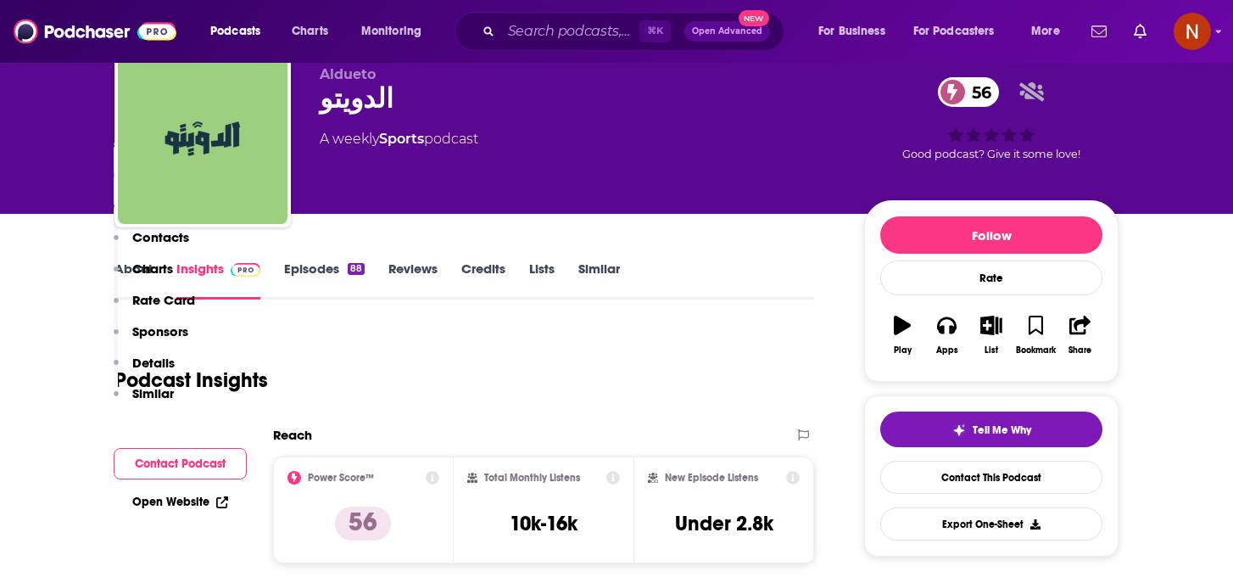
scroll to position [0, 0]
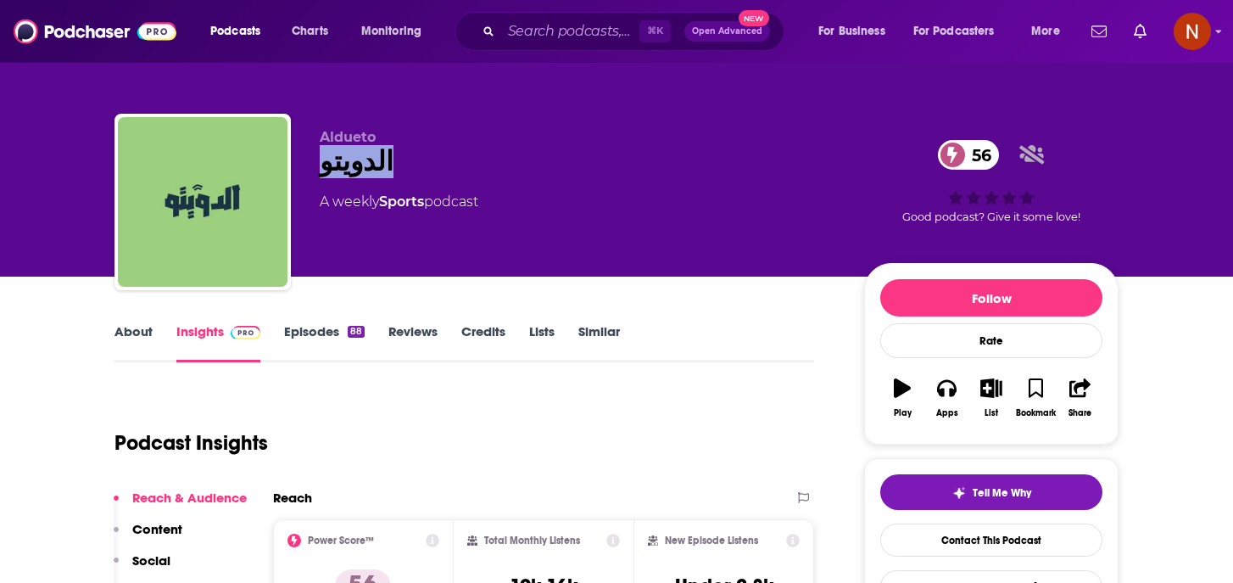
drag, startPoint x: 399, startPoint y: 162, endPoint x: 321, endPoint y: 161, distance: 78.0
click at [321, 161] on div "الدويتو 56" at bounding box center [578, 161] width 517 height 33
copy h2 "الدويتو"
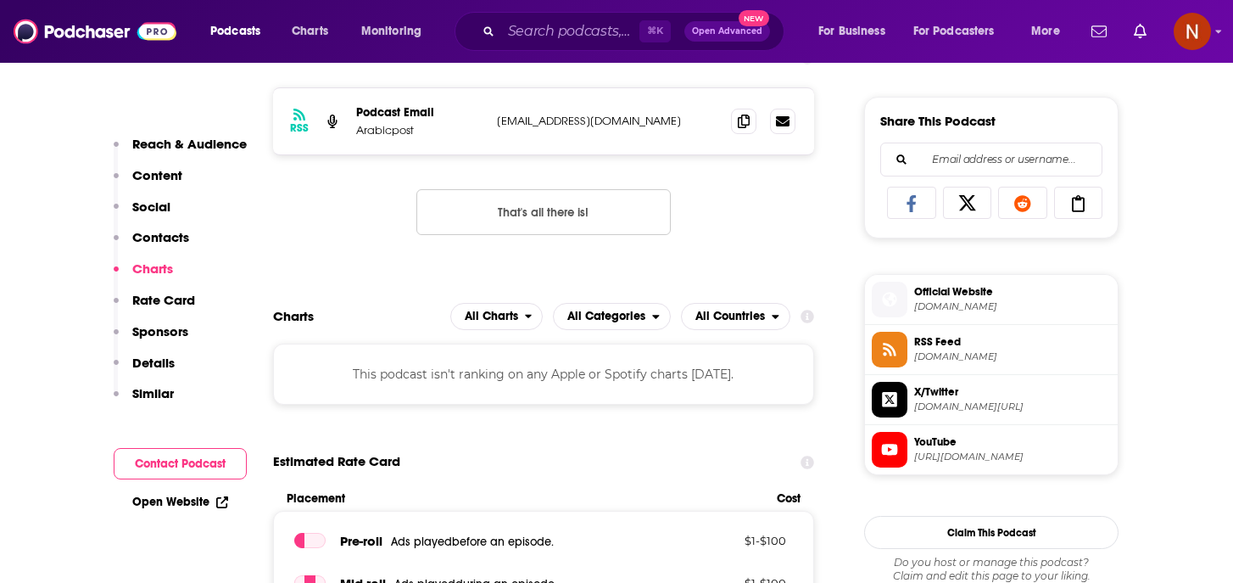
scroll to position [1024, 0]
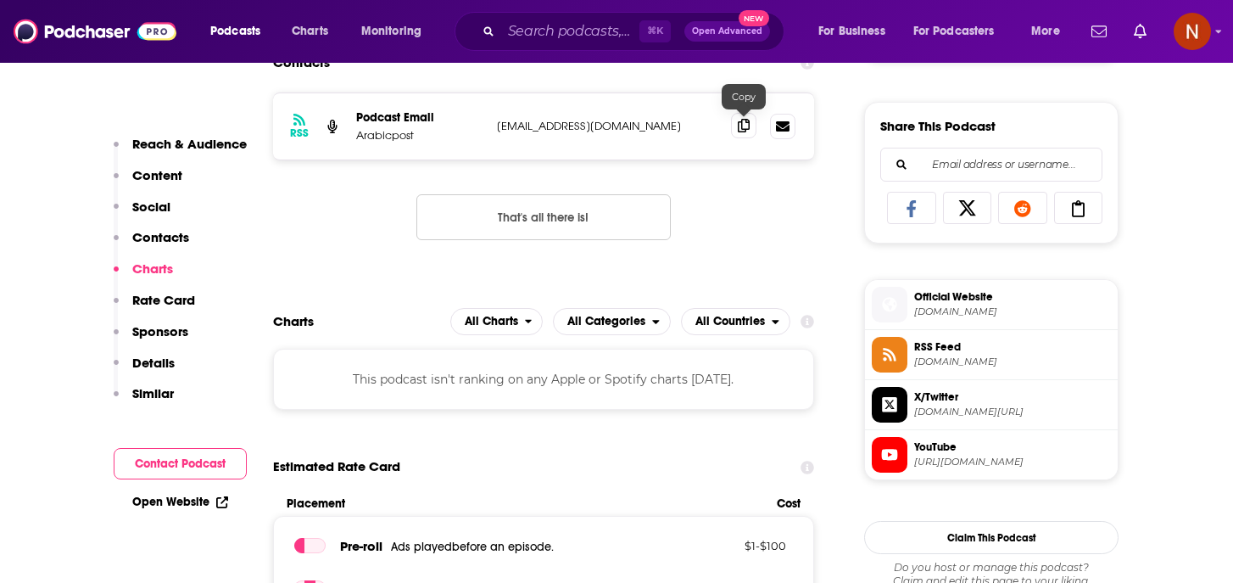
click at [745, 128] on icon at bounding box center [744, 126] width 12 height 14
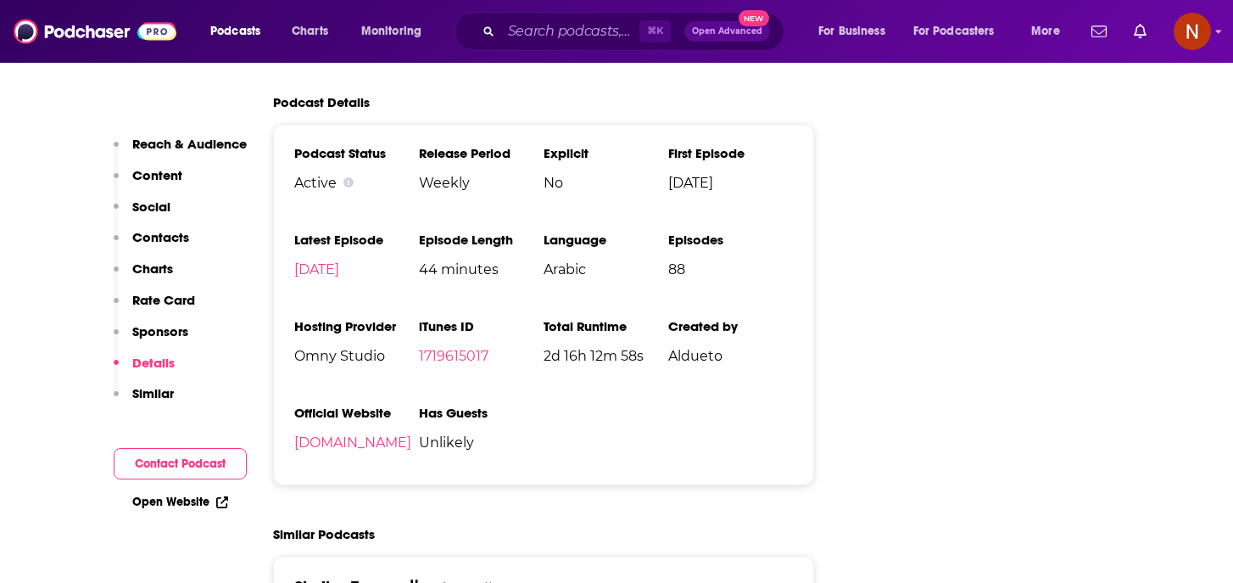
scroll to position [30, 0]
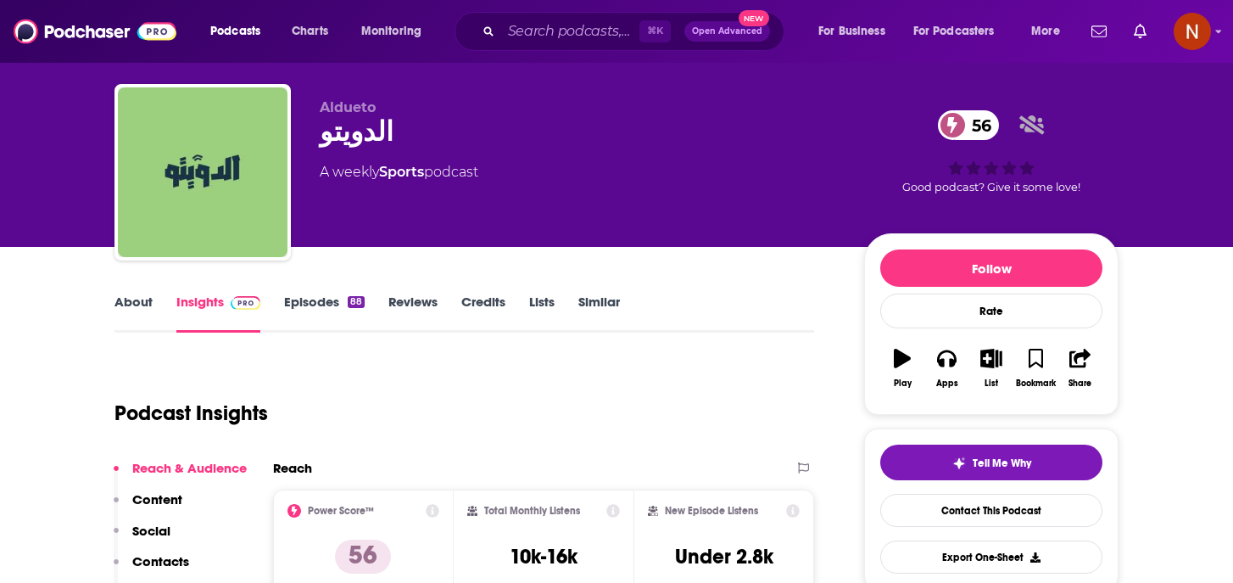
click at [126, 304] on link "About" at bounding box center [133, 312] width 38 height 39
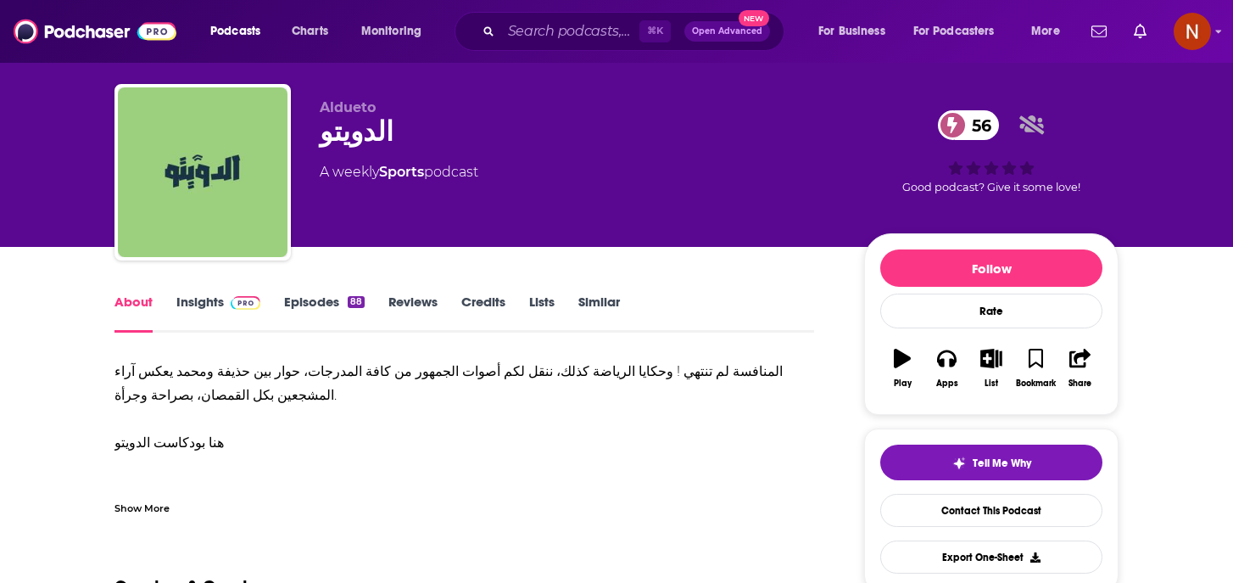
scroll to position [158, 0]
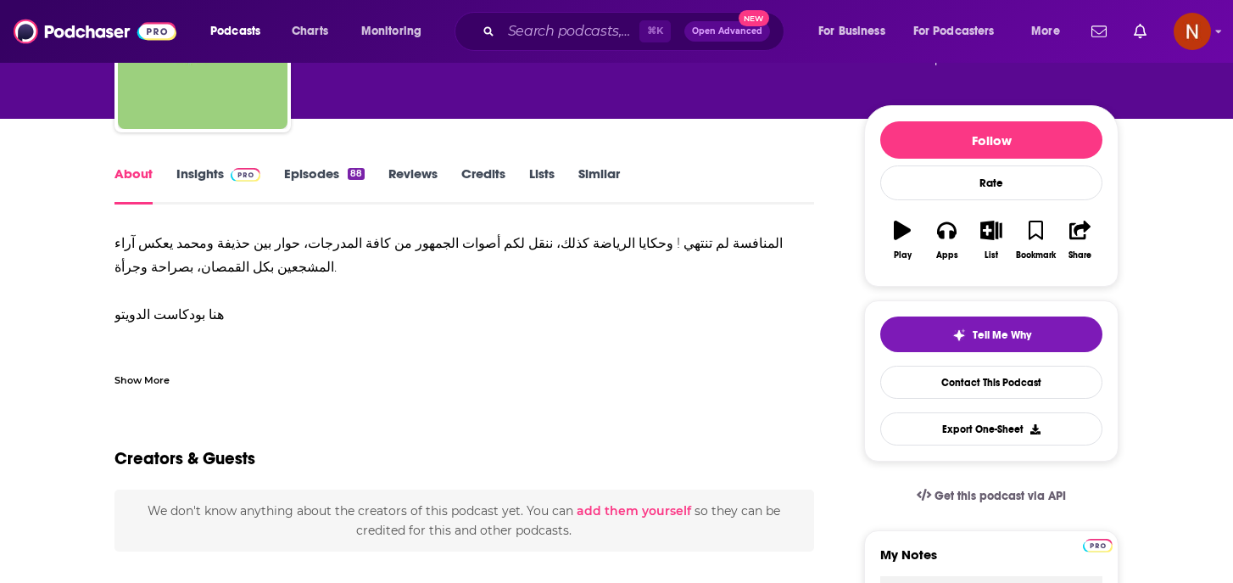
click at [136, 382] on div "Show More" at bounding box center [141, 379] width 55 height 16
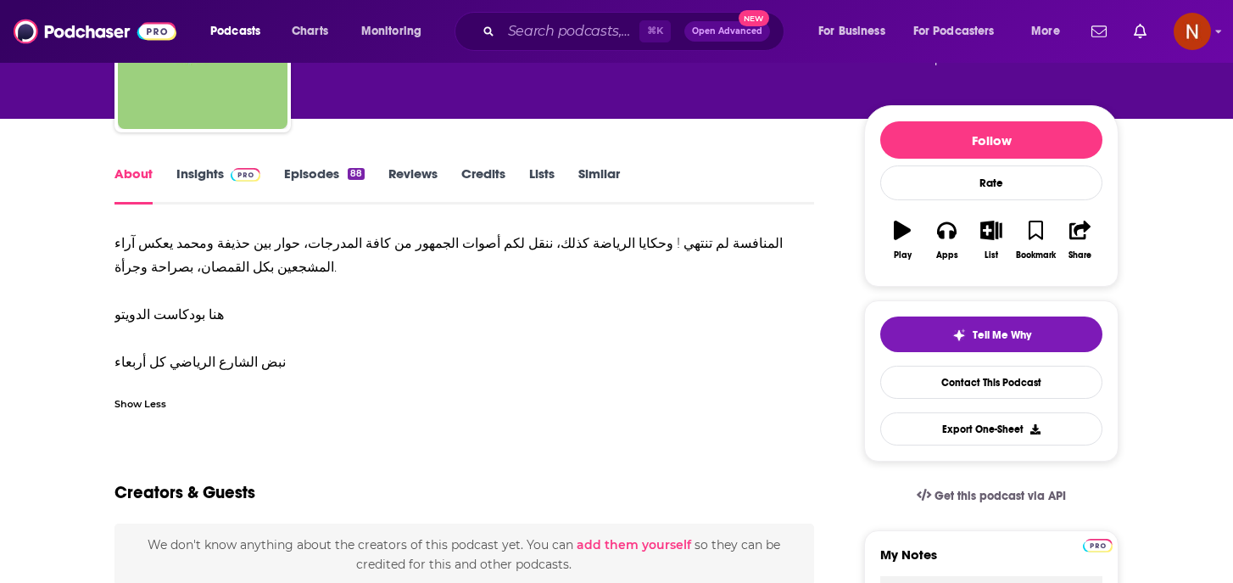
drag, startPoint x: 303, startPoint y: 368, endPoint x: 125, endPoint y: 232, distance: 223.9
click at [125, 232] on div "المنافسة لم تنتهي ! وحكايا الرياضة كذلك، ننقل لكم أصوات الجمهور من كافة المدرجا…" at bounding box center [464, 303] width 700 height 142
click at [125, 236] on div "المنافسة لم تنتهي ! وحكايا الرياضة كذلك، ننقل لكم أصوات الجمهور من كافة المدرجا…" at bounding box center [464, 303] width 700 height 142
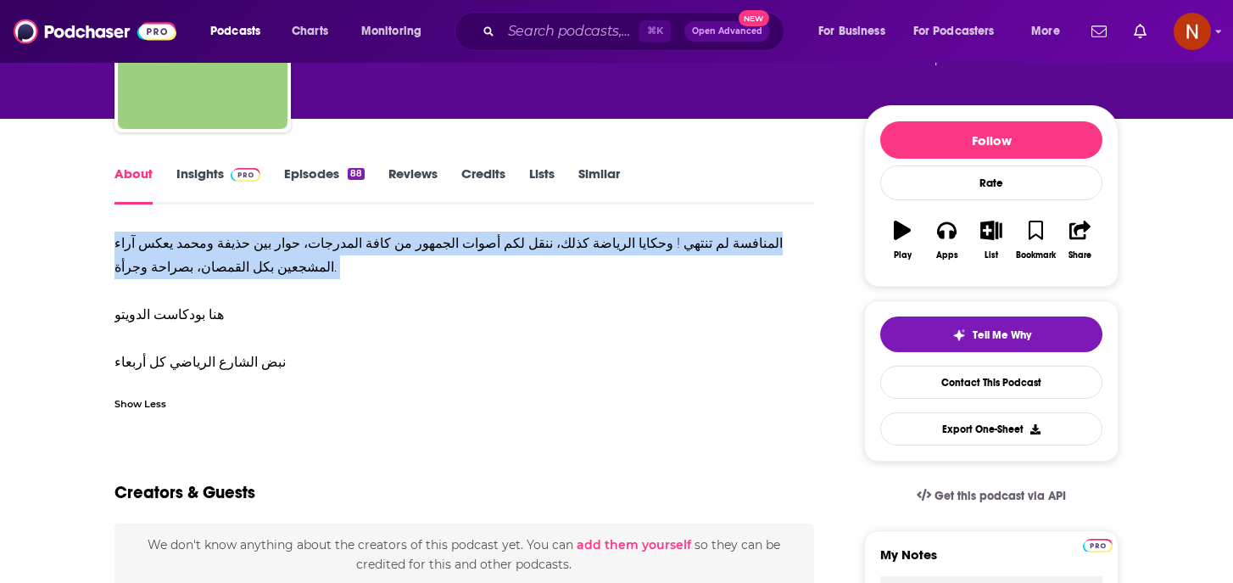
click at [125, 236] on div "المنافسة لم تنتهي ! وحكايا الرياضة كذلك، ننقل لكم أصوات الجمهور من كافة المدرجا…" at bounding box center [464, 303] width 700 height 142
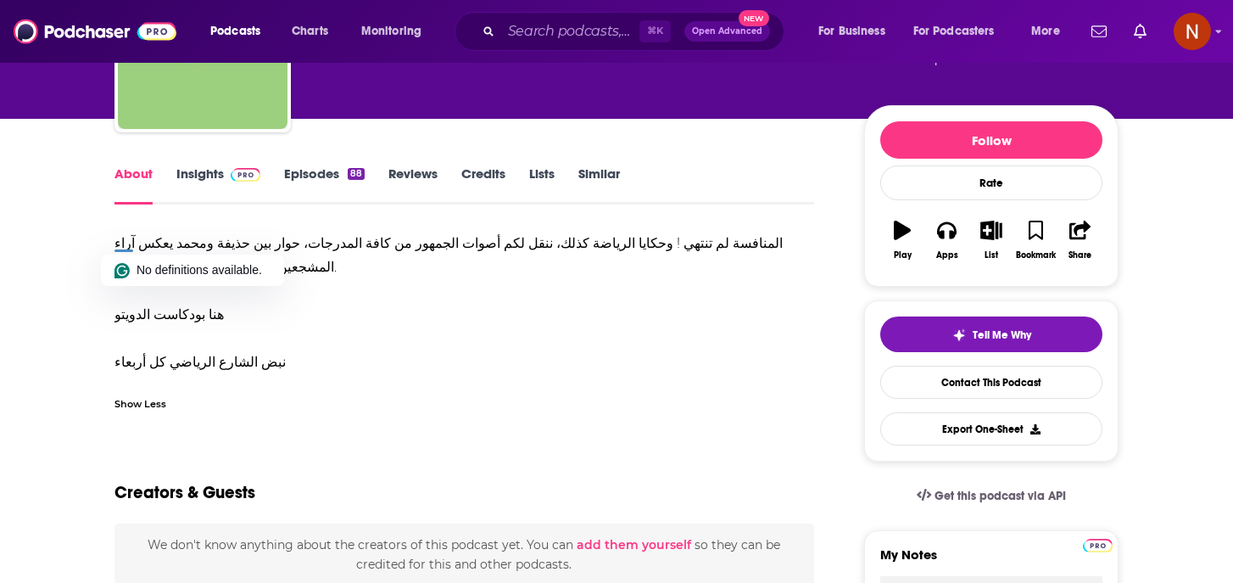
click at [293, 300] on div "المنافسة لم تنتهي ! وحكايا الرياضة كذلك، ننقل لكم أصوات الجمهور من كافة المدرجا…" at bounding box center [464, 303] width 700 height 142
drag, startPoint x: 293, startPoint y: 365, endPoint x: 106, endPoint y: 247, distance: 220.7
copy div "المنافسة لم تنتهي ! وحكايا الرياضة كذلك، ننقل لكم أصوات الجمهور من كافة المدرجا…"
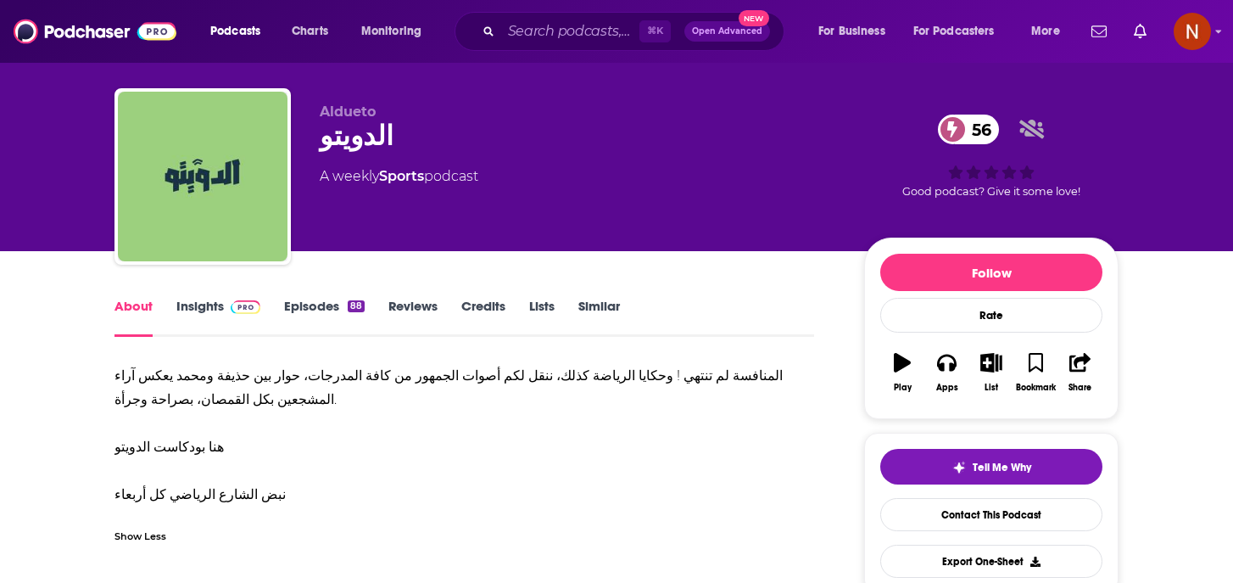
scroll to position [0, 0]
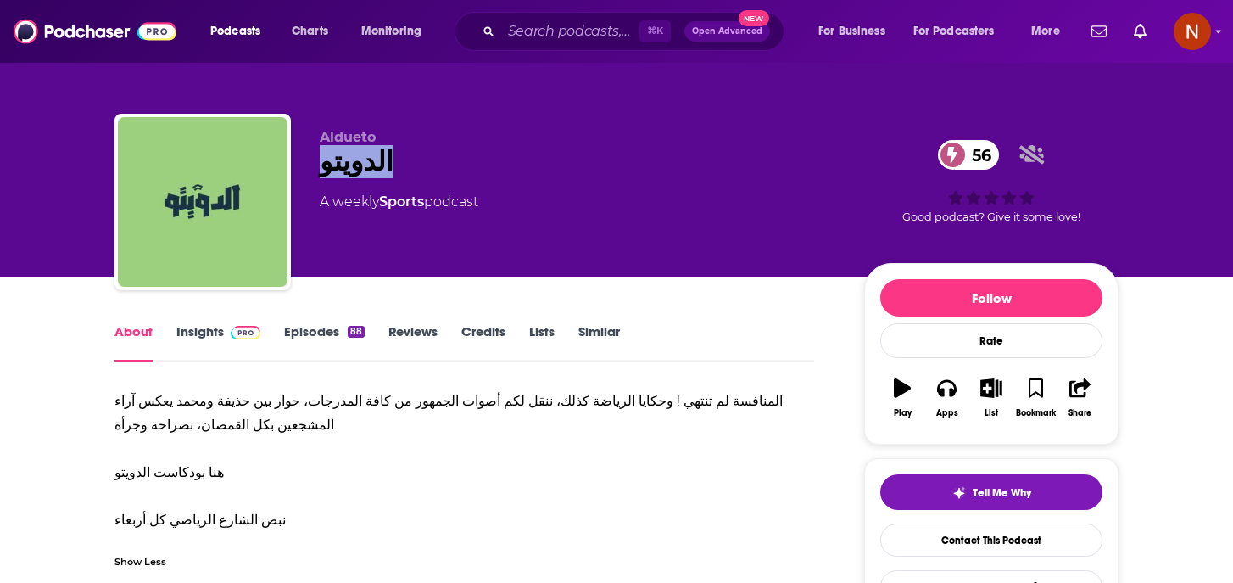
drag, startPoint x: 384, startPoint y: 159, endPoint x: 323, endPoint y: 155, distance: 61.2
click at [324, 156] on div "الدويتو 56" at bounding box center [578, 161] width 517 height 33
copy h1 "الدويتو"
